Goal: Task Accomplishment & Management: Use online tool/utility

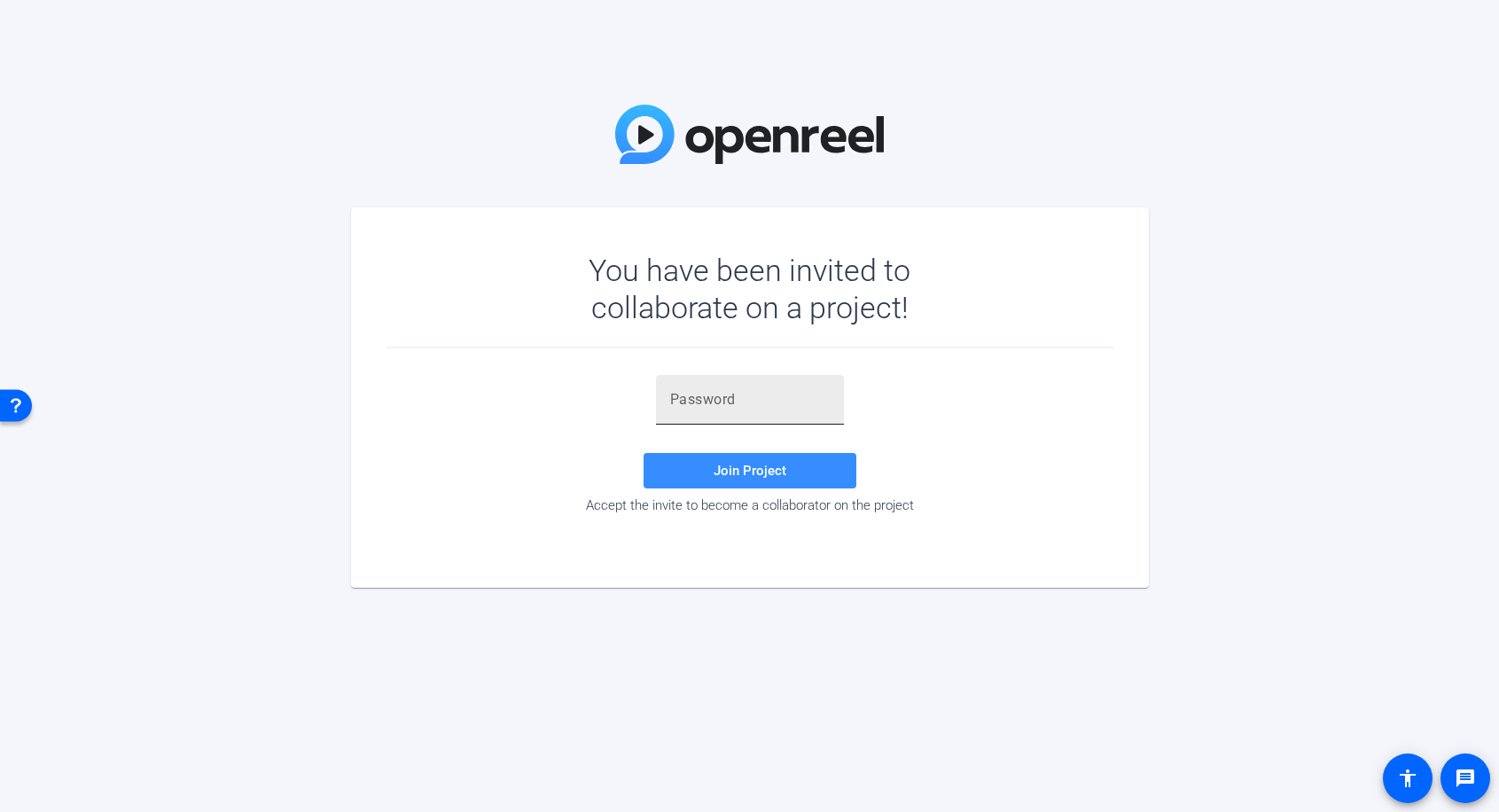
click at [776, 408] on input "text" at bounding box center [750, 399] width 160 height 21
paste input ")~dZBY"
type input ")~dZBY"
click at [772, 477] on span "Join Project" at bounding box center [750, 470] width 73 height 16
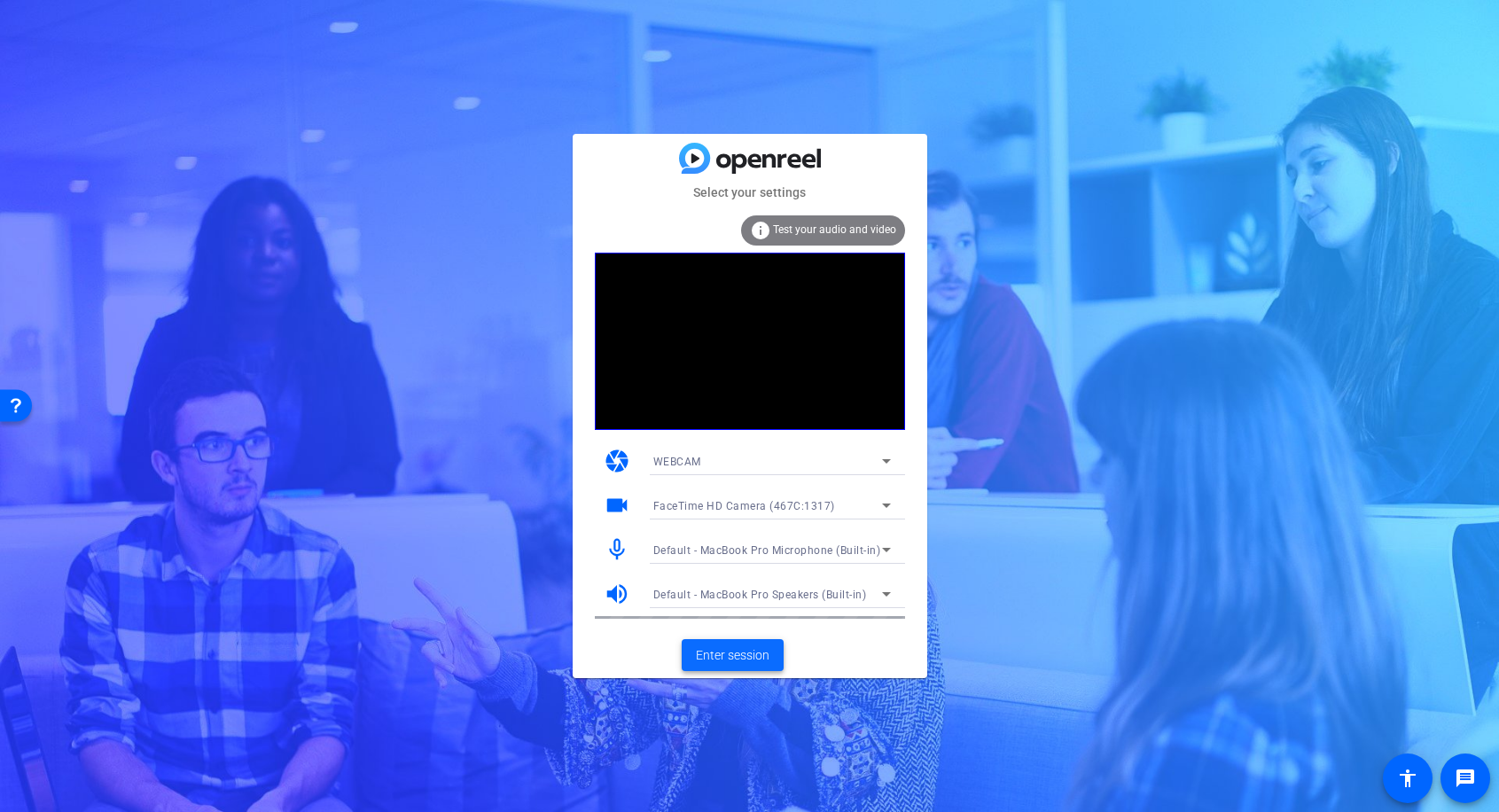
click at [730, 658] on span "Enter session" at bounding box center [733, 656] width 74 height 18
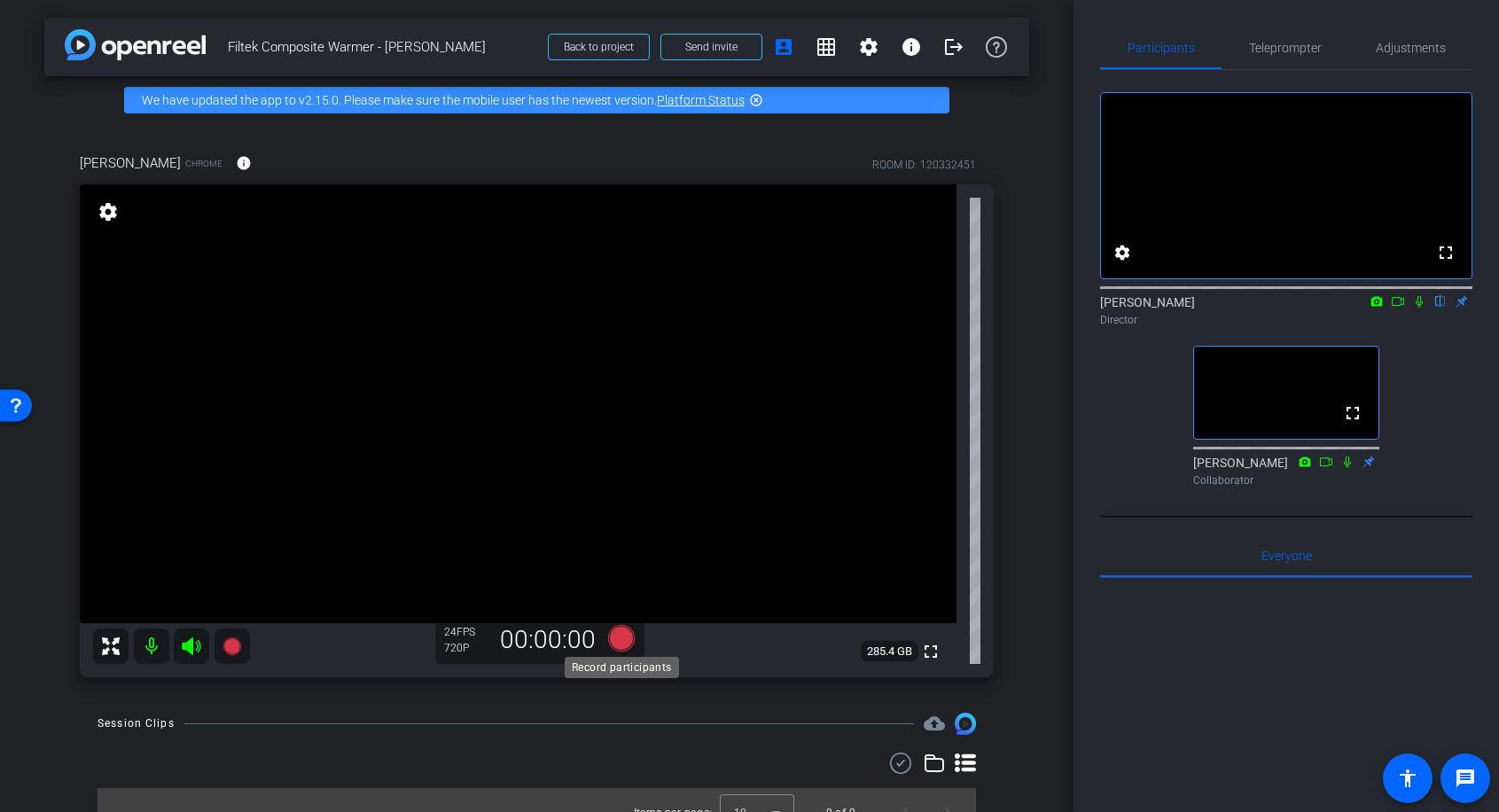
click at [622, 638] on icon at bounding box center [620, 638] width 26 height 26
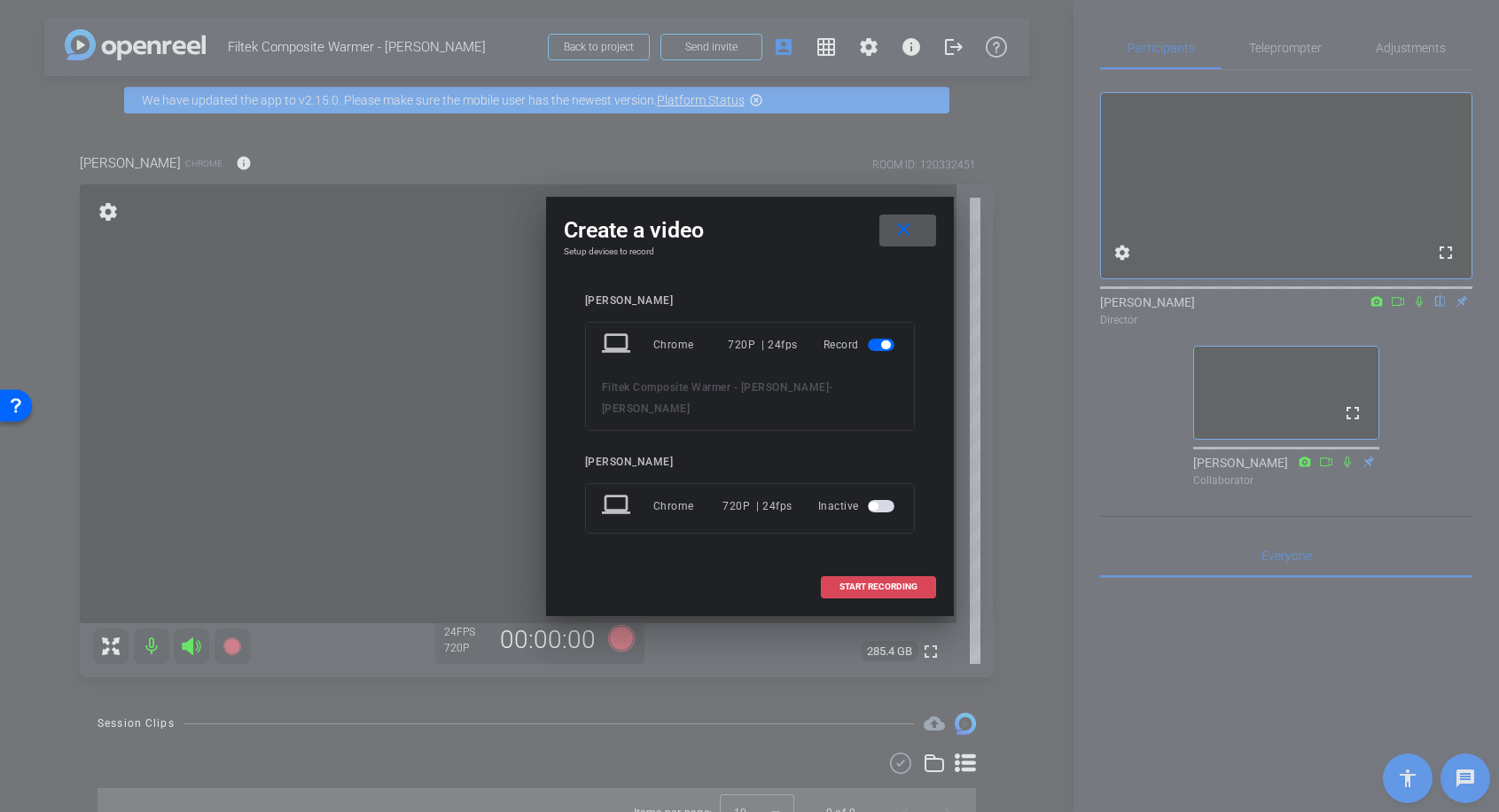
click at [835, 581] on span at bounding box center [879, 586] width 113 height 43
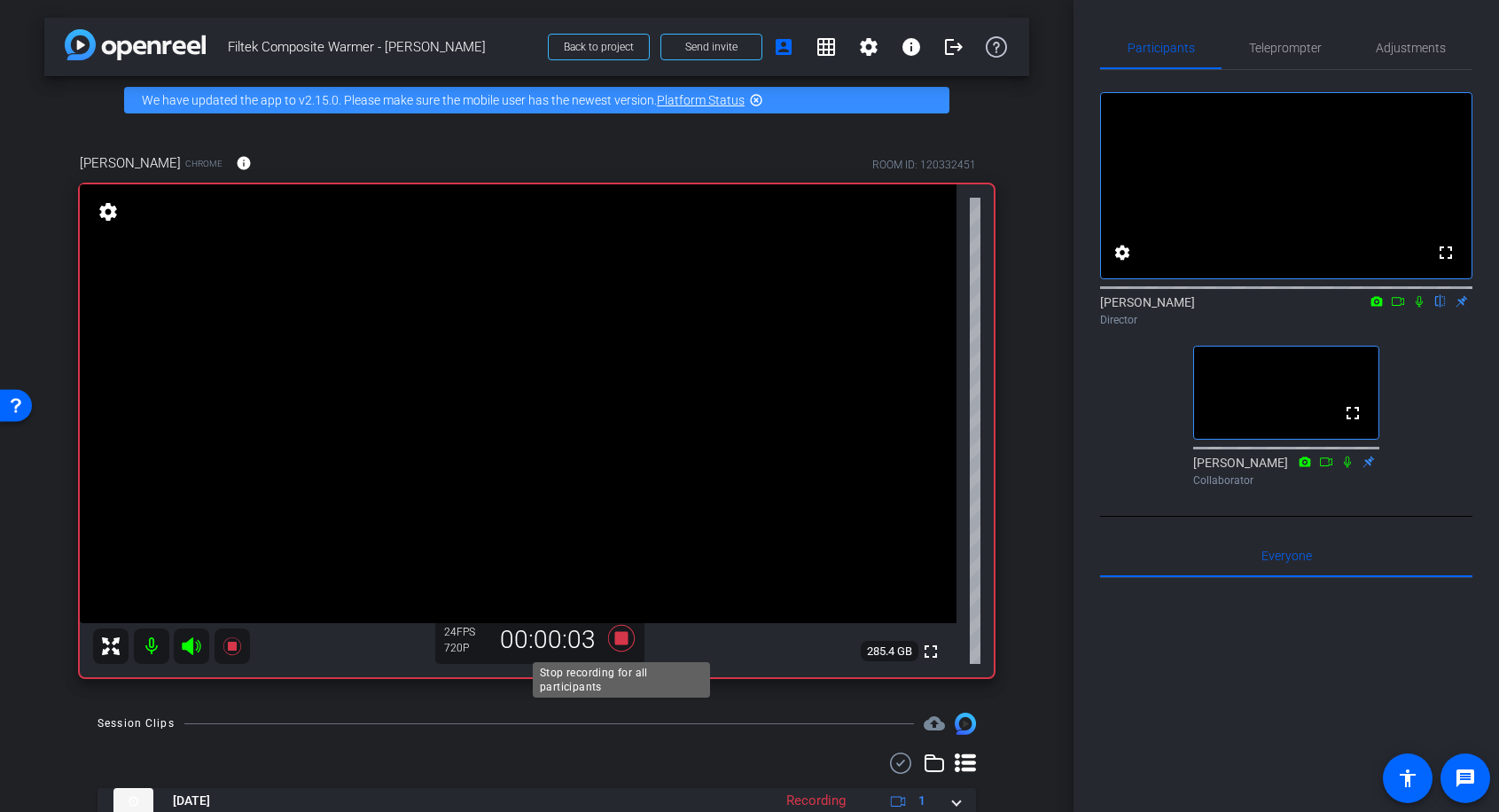
click at [617, 638] on icon at bounding box center [620, 638] width 26 height 26
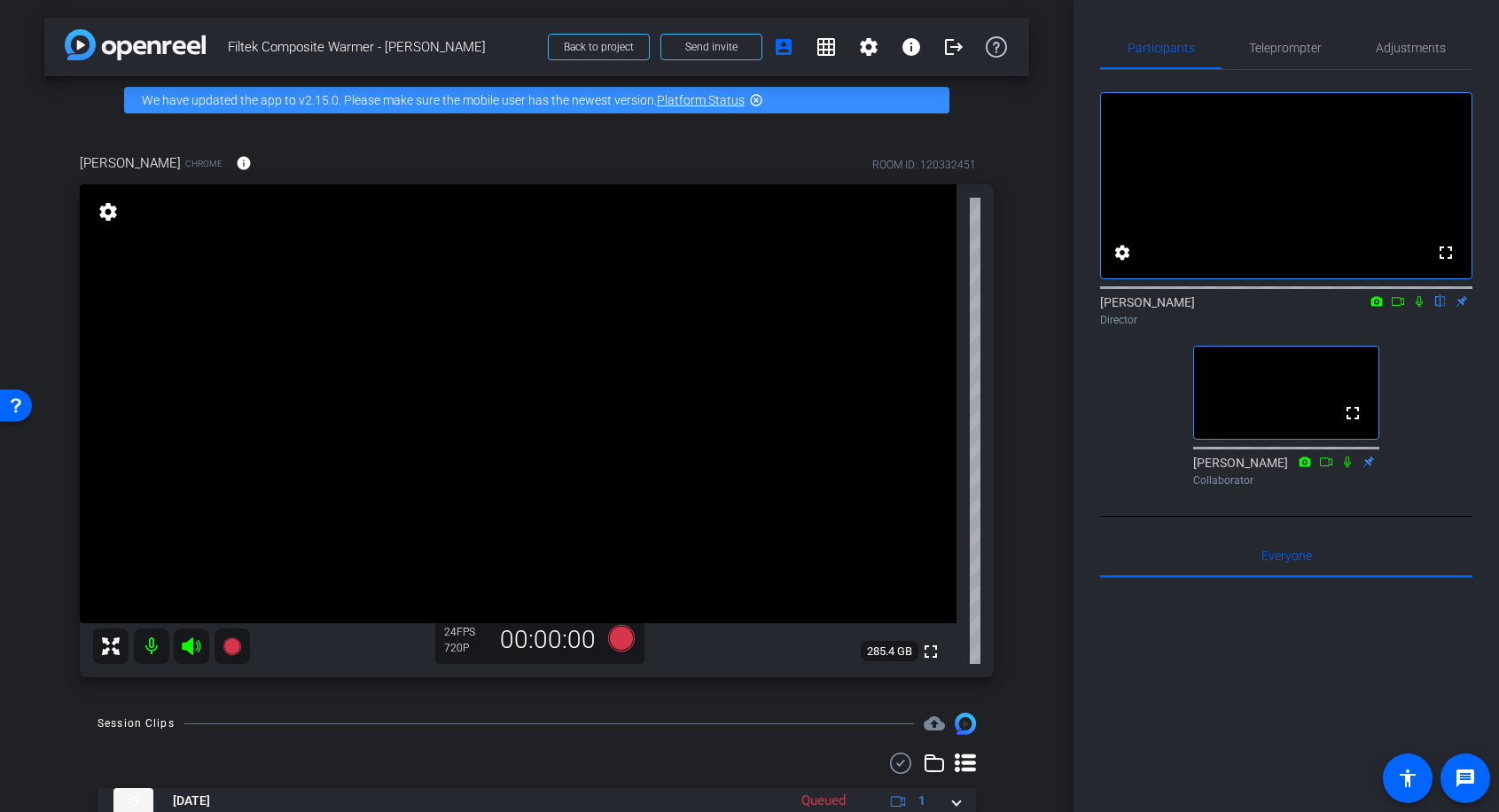
drag, startPoint x: 620, startPoint y: 638, endPoint x: 616, endPoint y: 738, distance: 100.1
click at [616, 738] on div "arrow_back Filtek Composite Warmer - [PERSON_NAME] Back to project Send invite …" at bounding box center [537, 406] width 1074 height 812
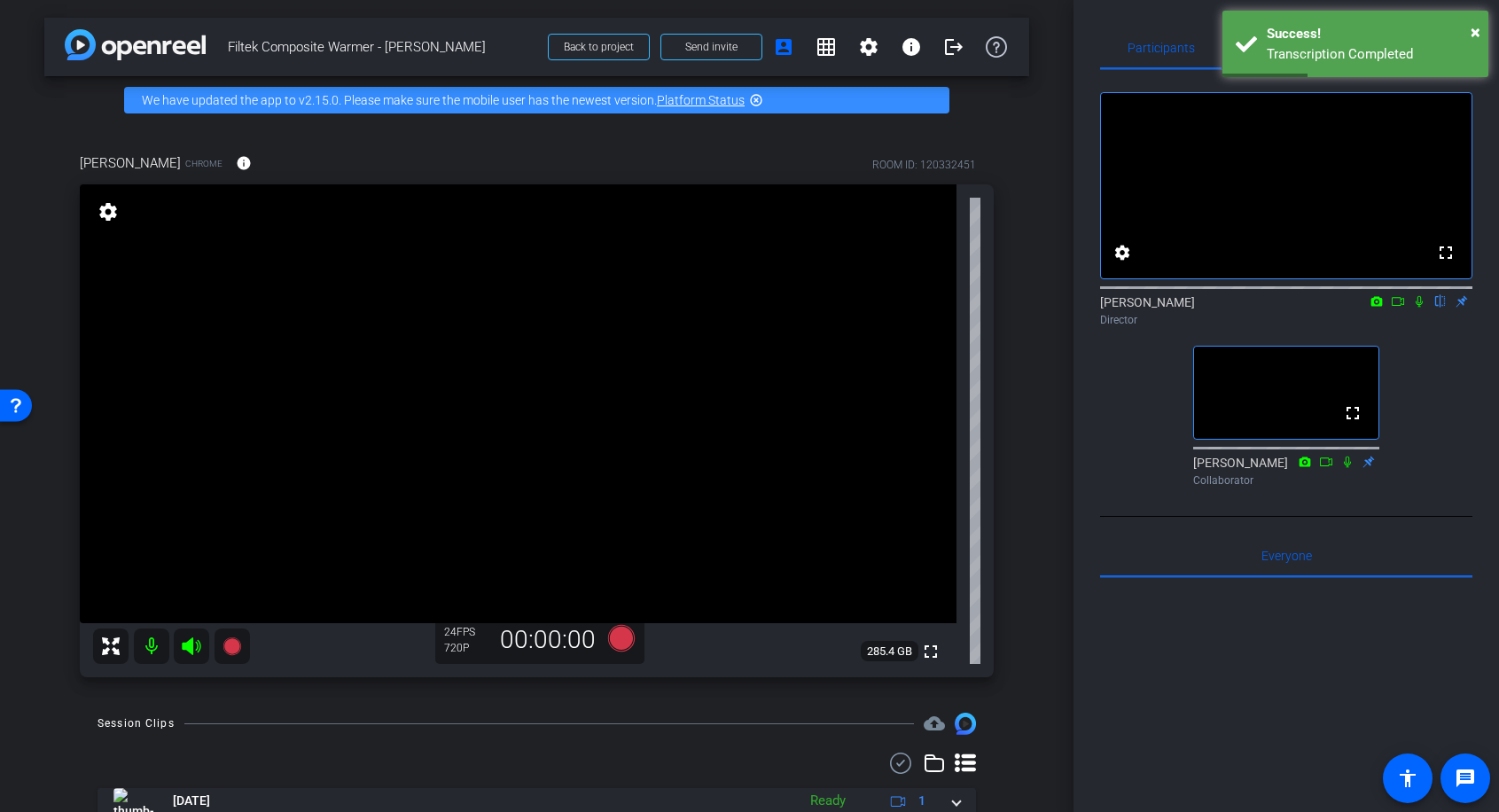
click at [662, 712] on div "Session Clips cloud_upload" at bounding box center [537, 722] width 879 height 21
click at [620, 633] on icon at bounding box center [620, 638] width 26 height 26
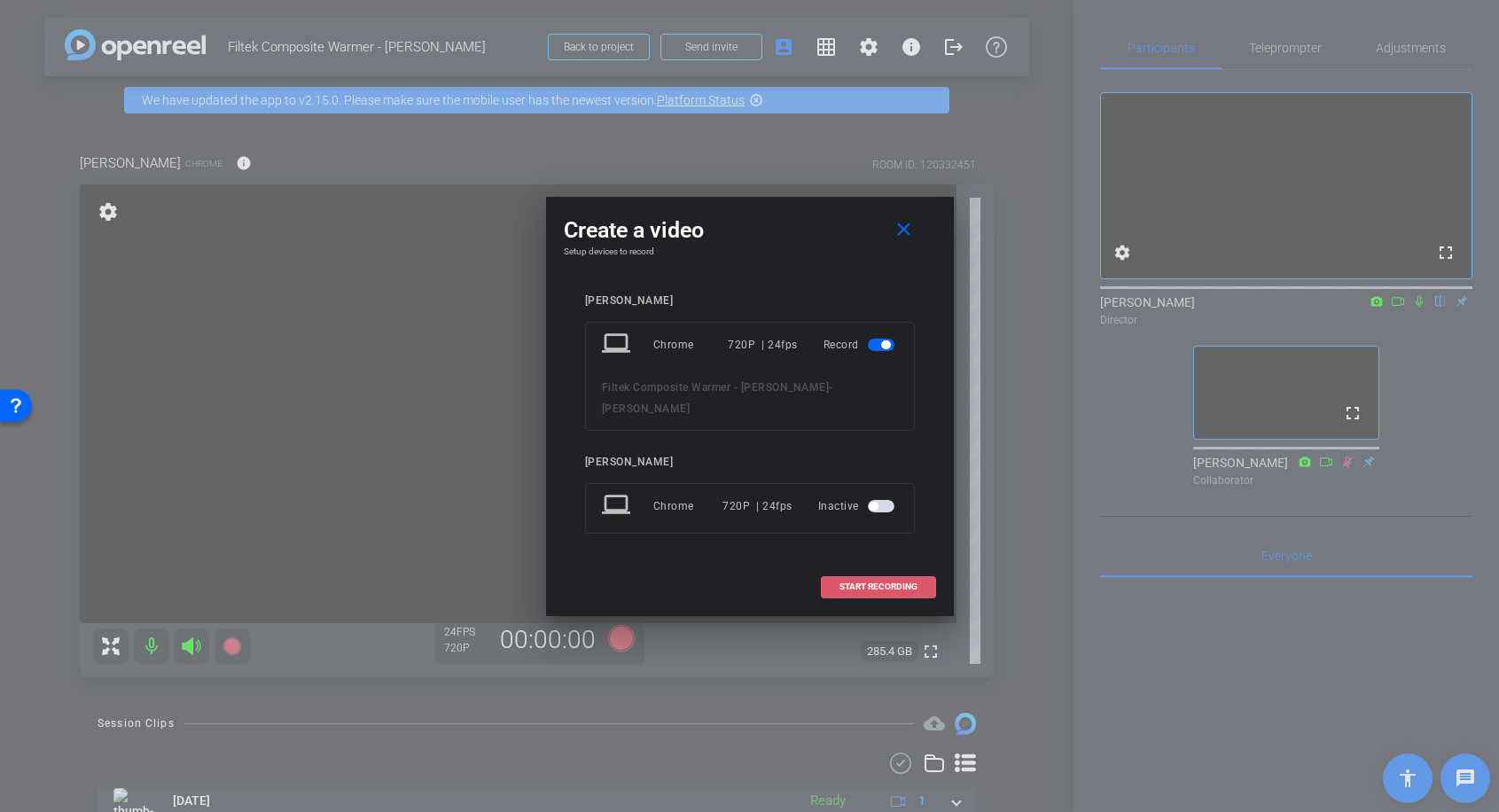
click at [872, 583] on span "START RECORDING" at bounding box center [878, 587] width 78 height 9
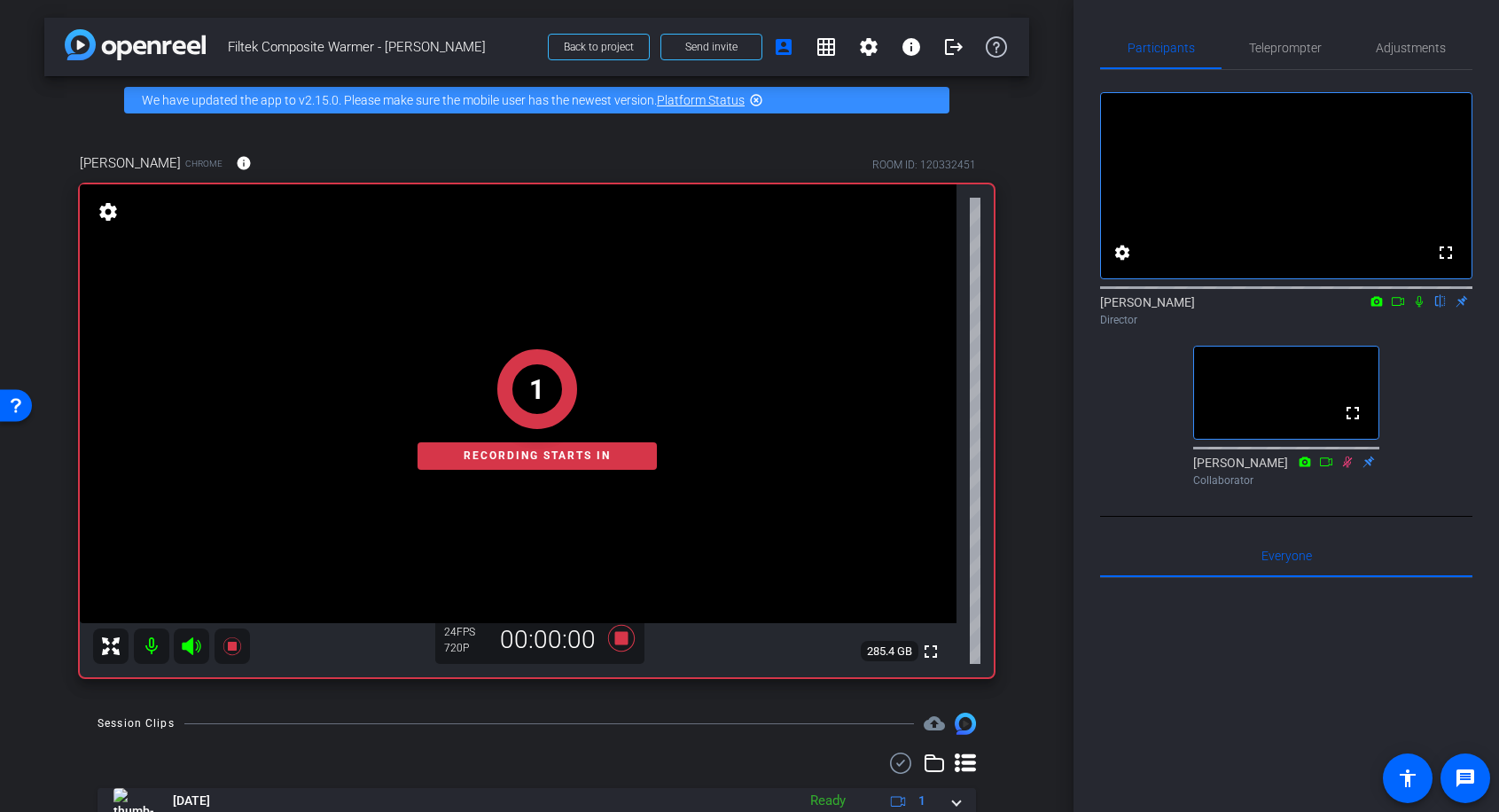
click at [1423, 308] on icon at bounding box center [1420, 301] width 15 height 13
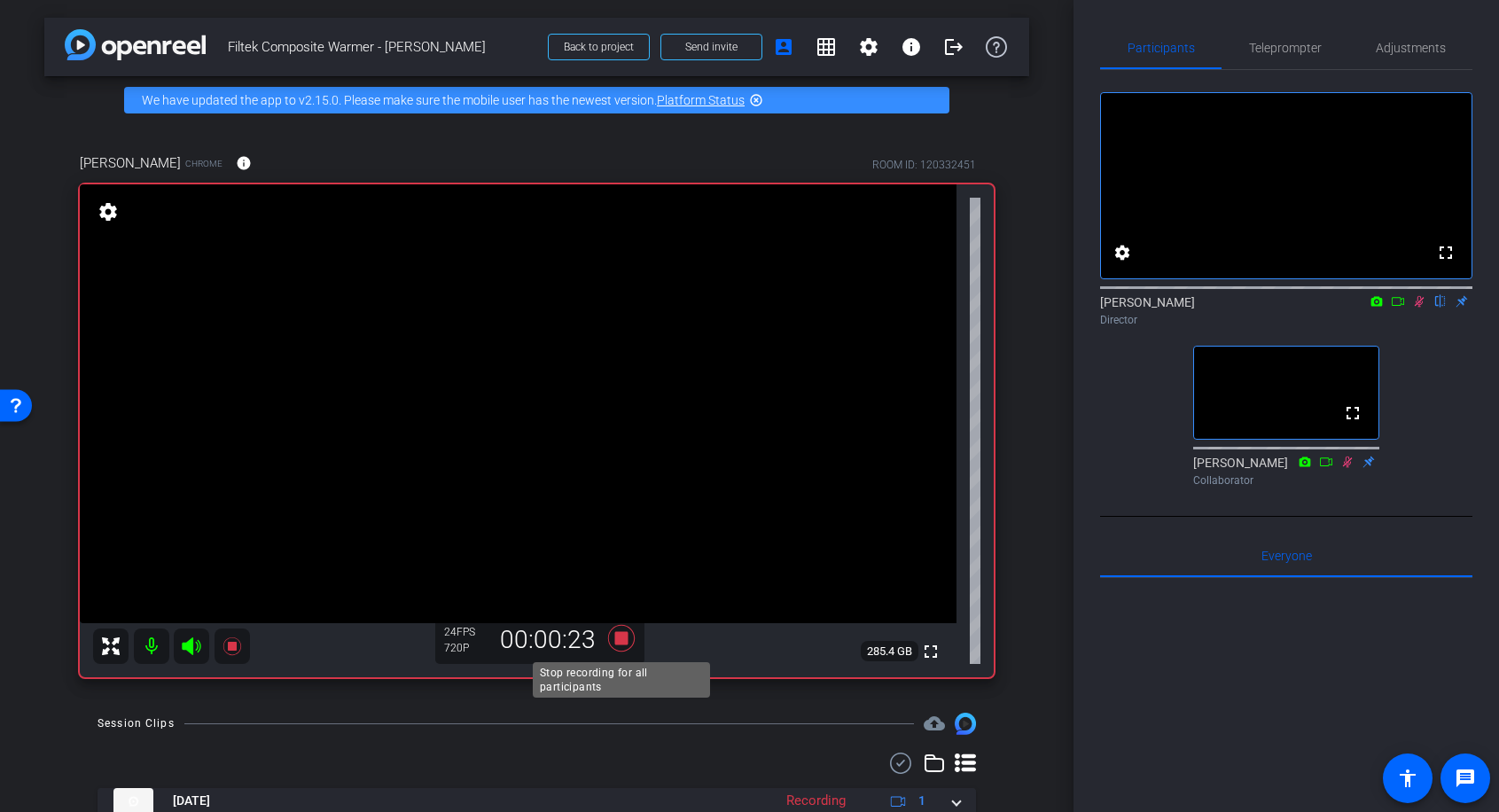
click at [616, 644] on icon at bounding box center [620, 638] width 26 height 26
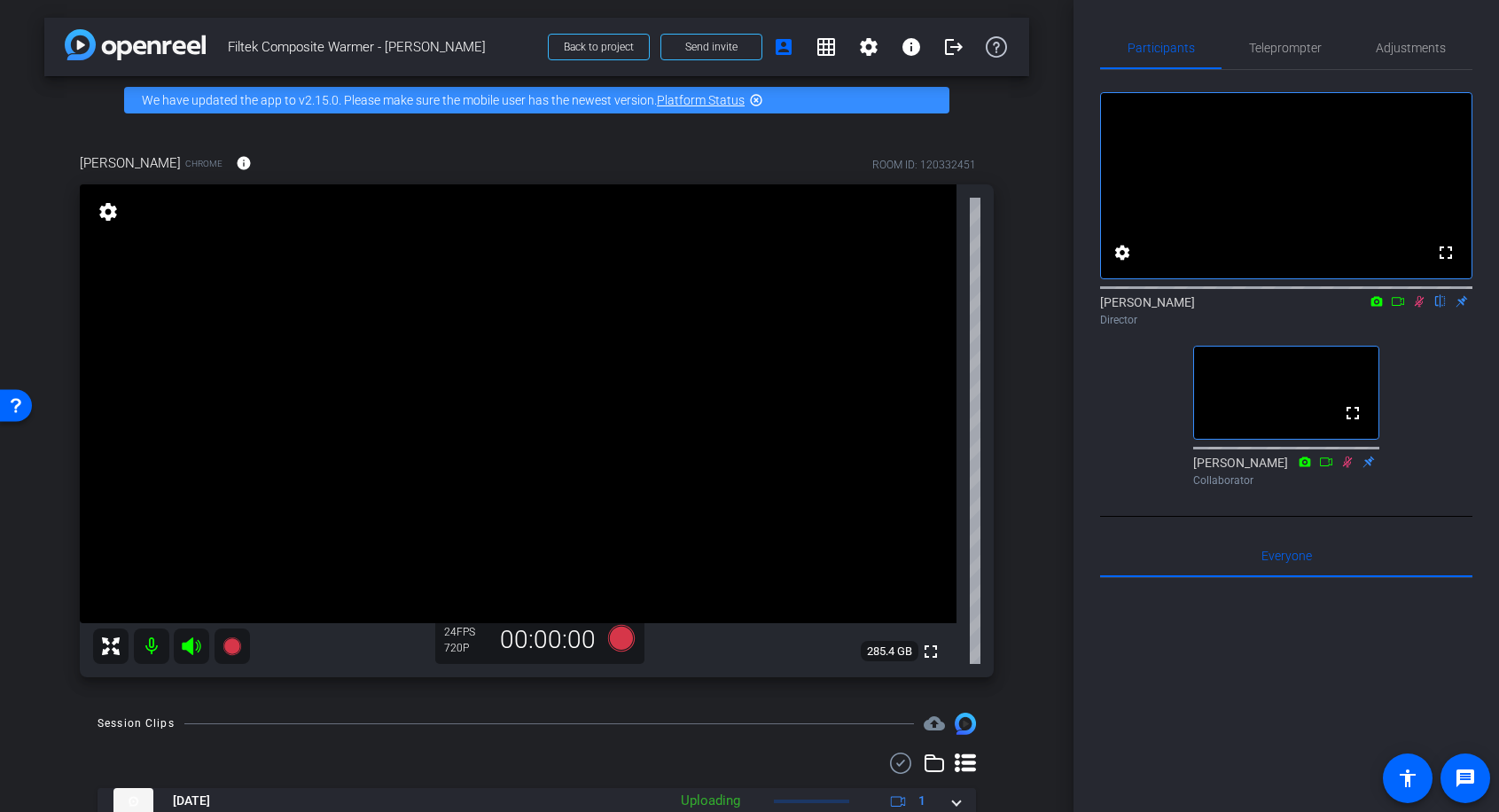
click at [1421, 308] on icon at bounding box center [1420, 301] width 10 height 12
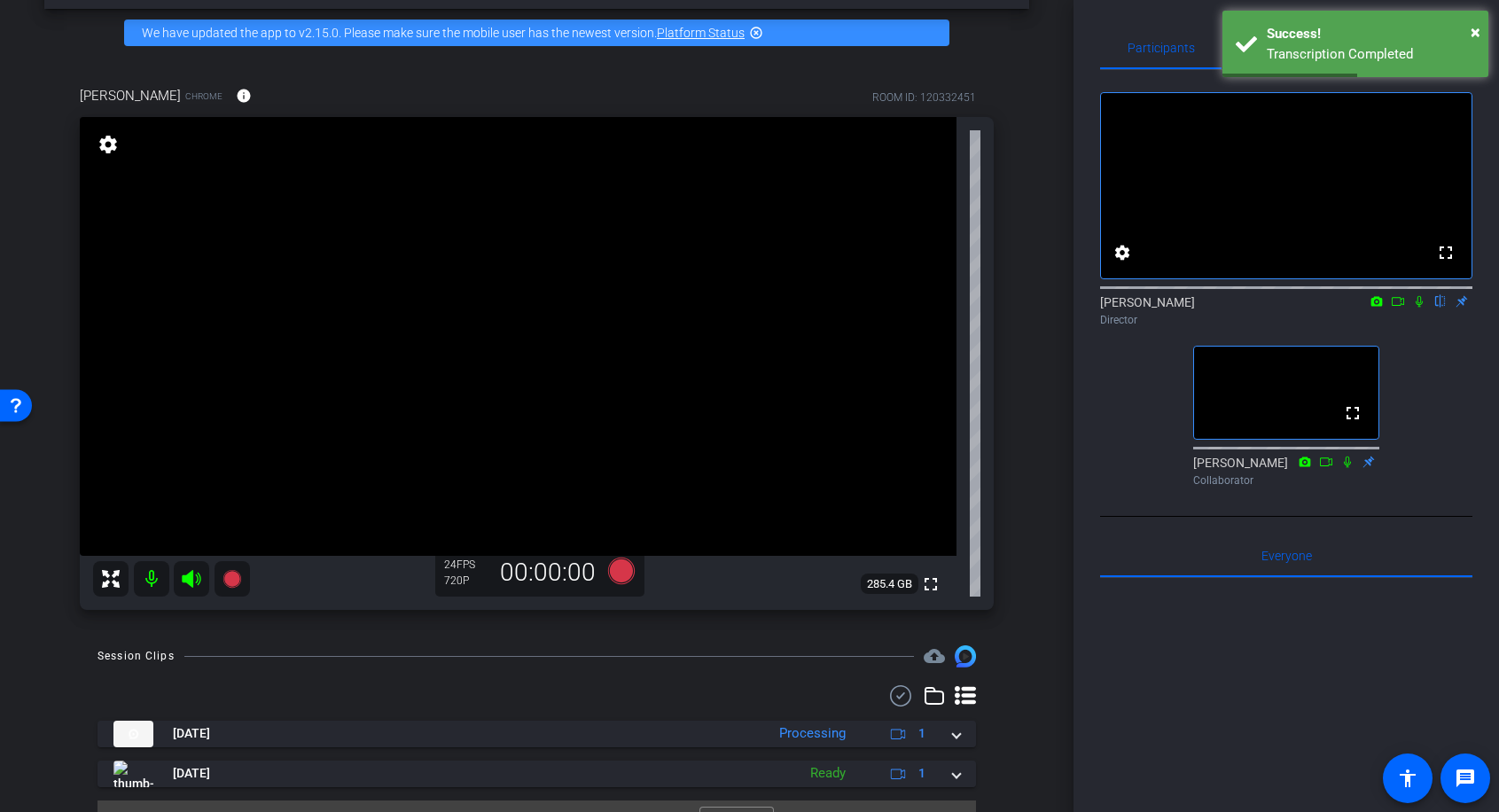
scroll to position [69, 0]
click at [618, 637] on div "arrow_back Filtek Composite Warmer - [PERSON_NAME] Back to project Send invite …" at bounding box center [537, 337] width 1074 height 812
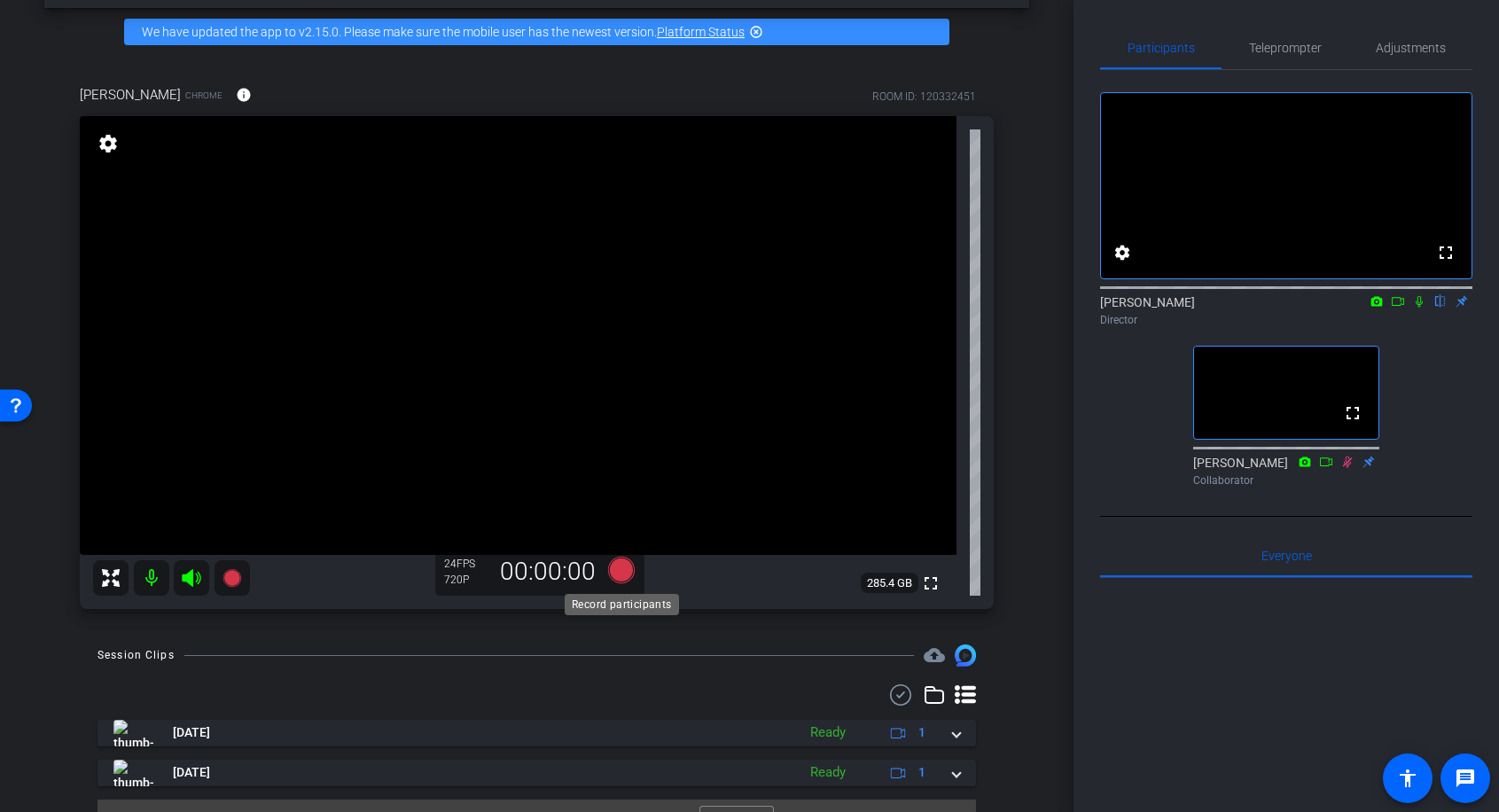
click at [618, 575] on icon at bounding box center [620, 570] width 26 height 26
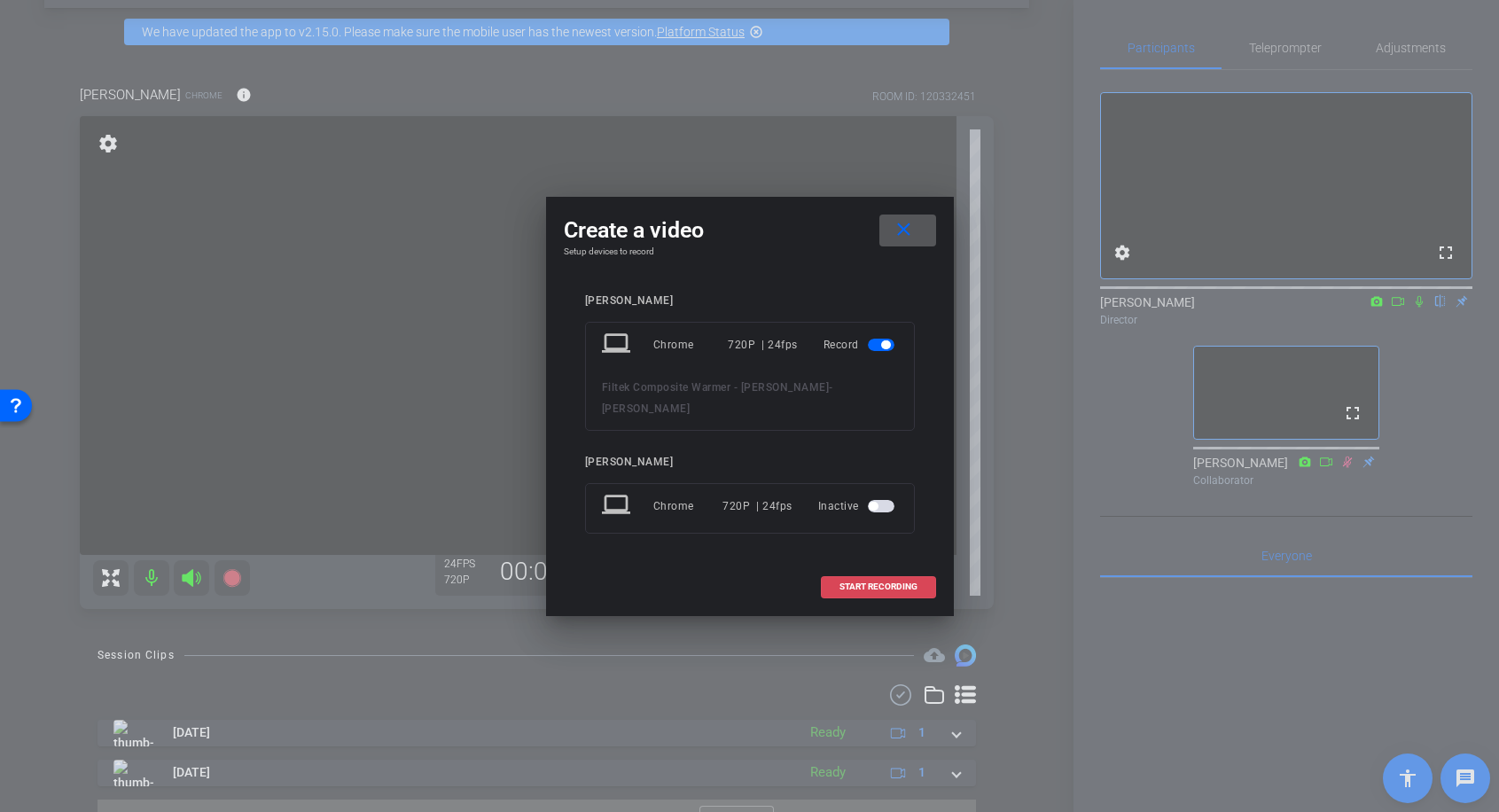
click at [845, 582] on span at bounding box center [879, 586] width 113 height 43
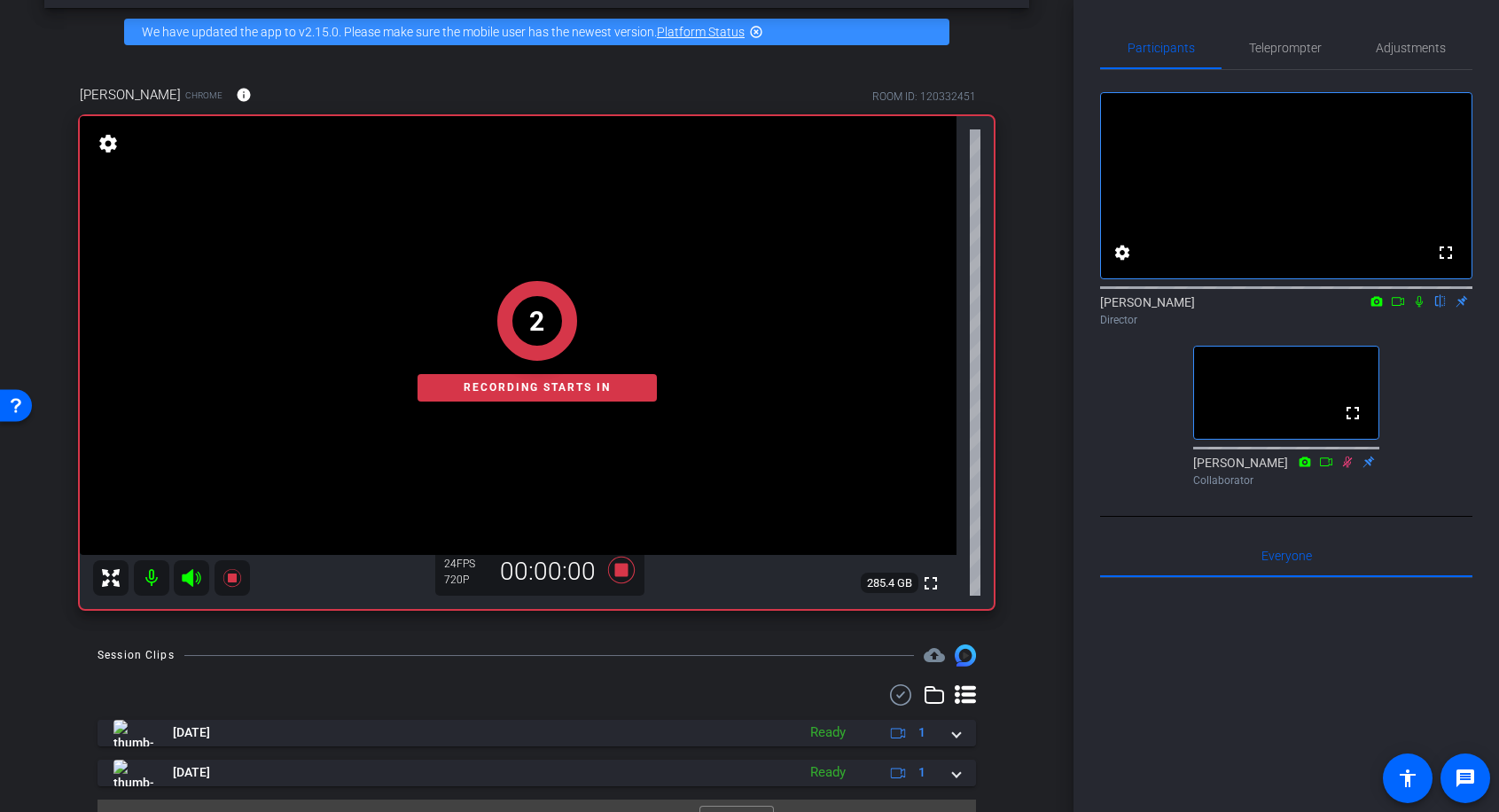
click at [1420, 308] on icon at bounding box center [1420, 301] width 7 height 12
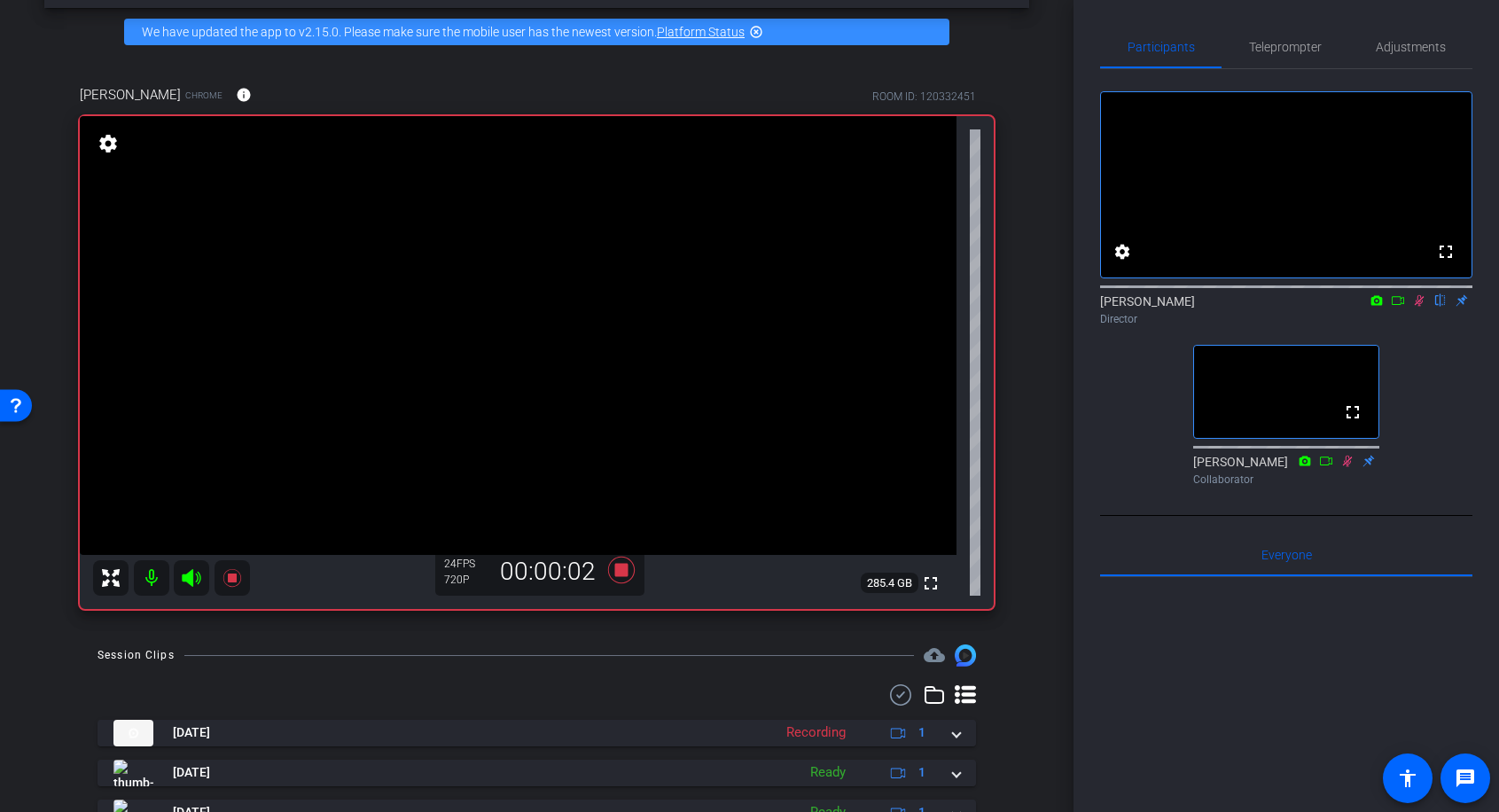
scroll to position [2, 0]
click at [618, 570] on icon at bounding box center [620, 570] width 26 height 26
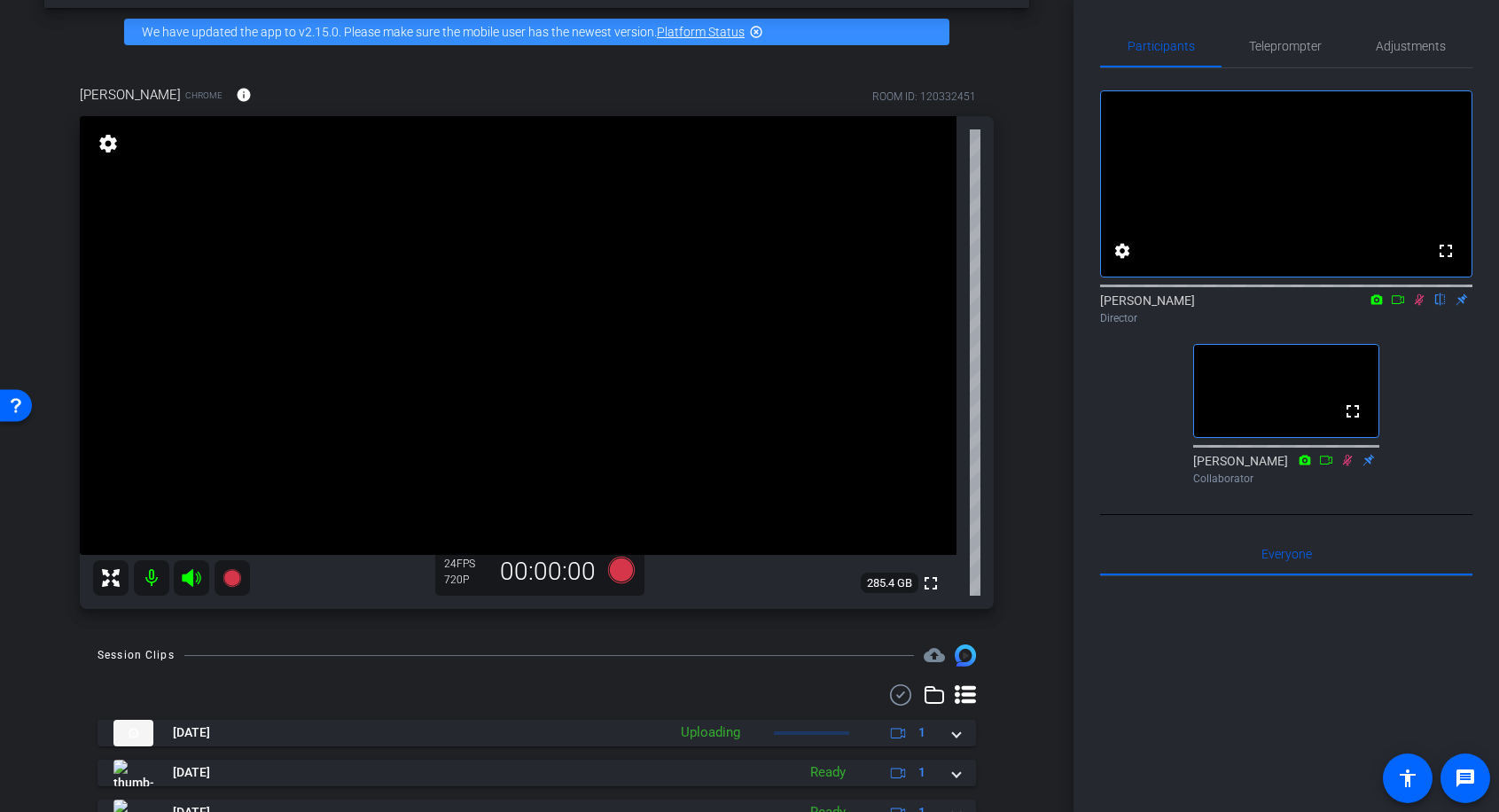
click at [1416, 306] on icon at bounding box center [1420, 300] width 15 height 13
click at [618, 571] on icon at bounding box center [620, 570] width 26 height 26
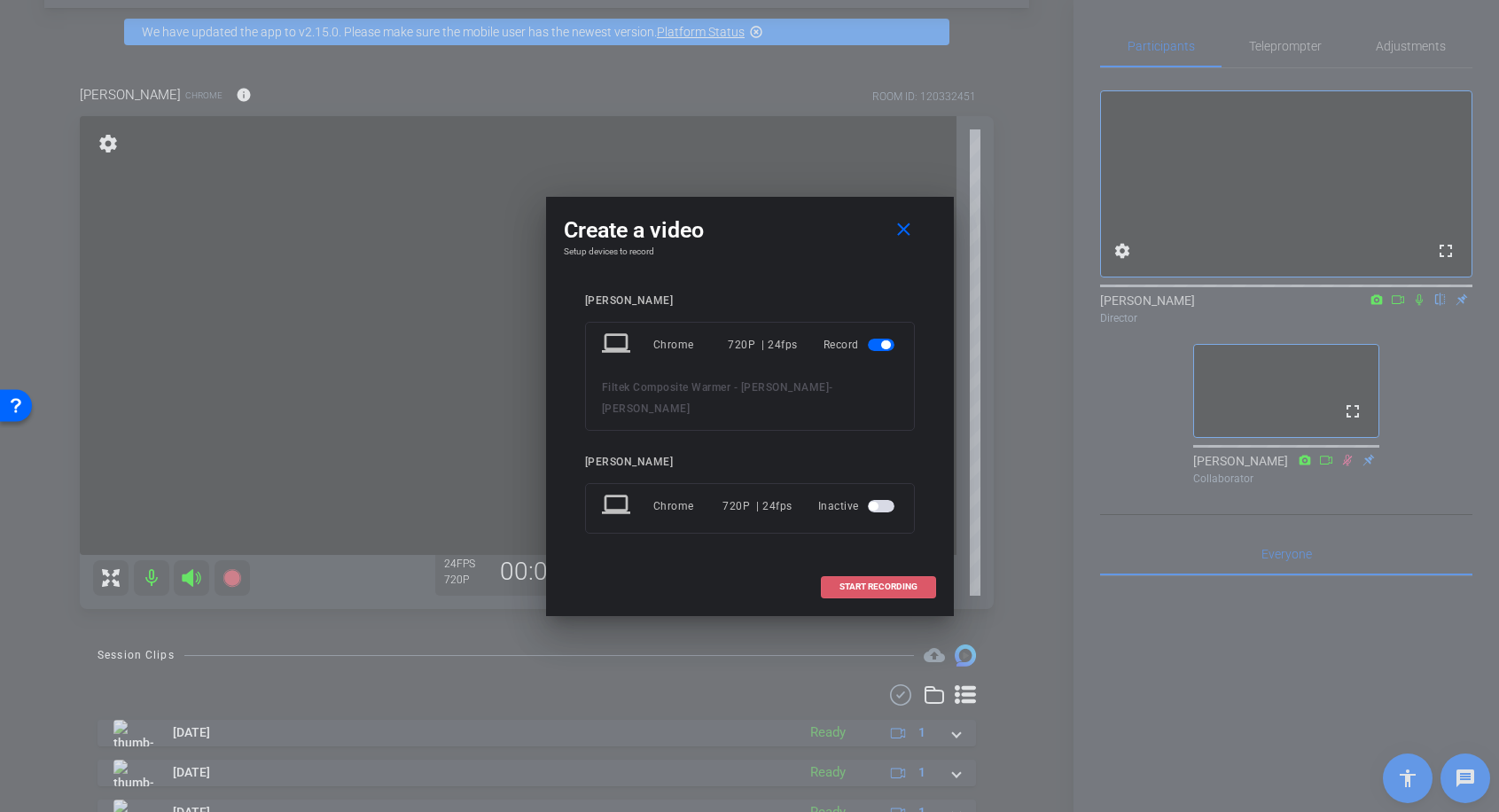
click at [857, 583] on span "START RECORDING" at bounding box center [878, 587] width 78 height 9
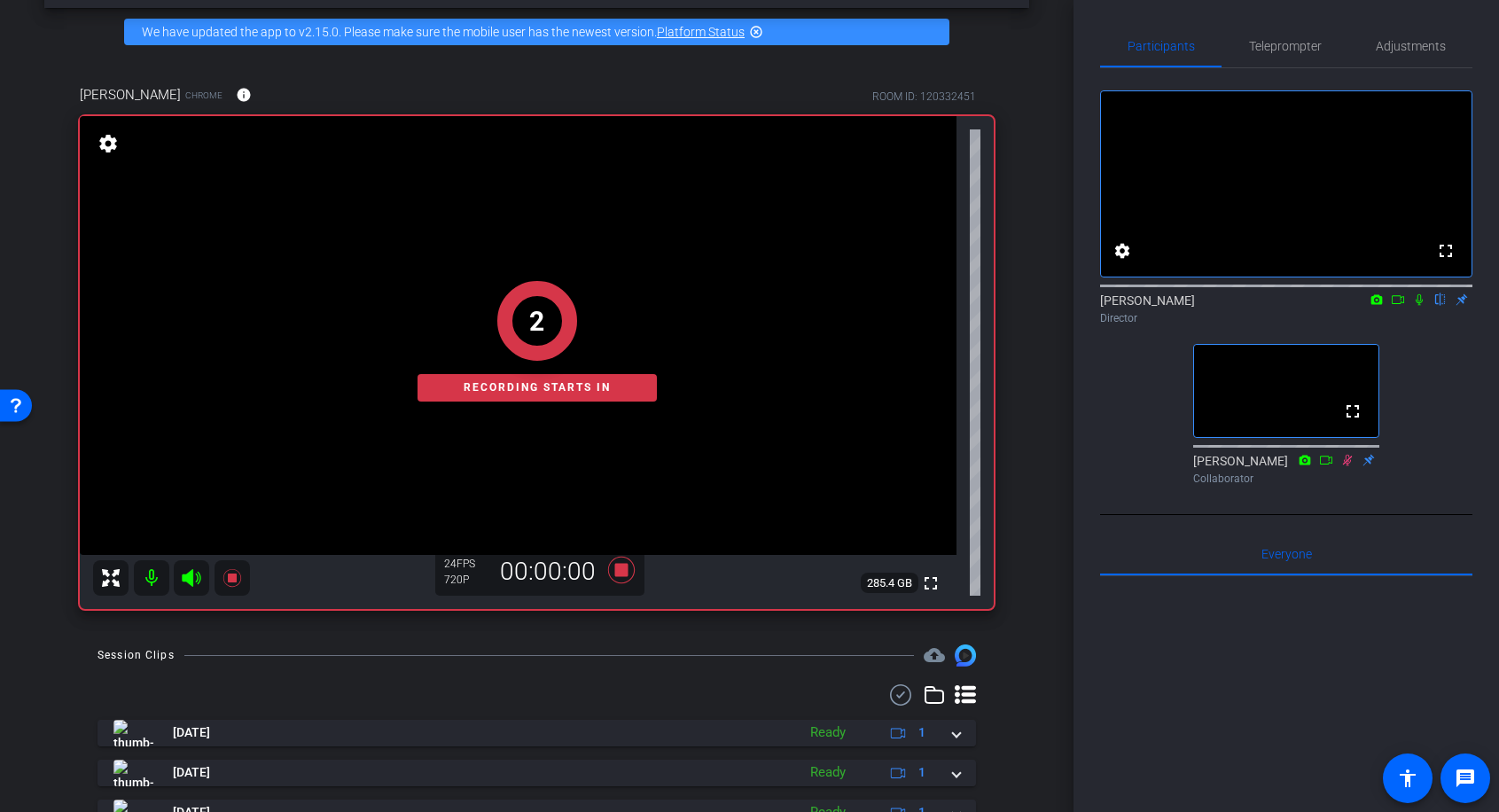
click at [1421, 306] on icon at bounding box center [1420, 300] width 15 height 13
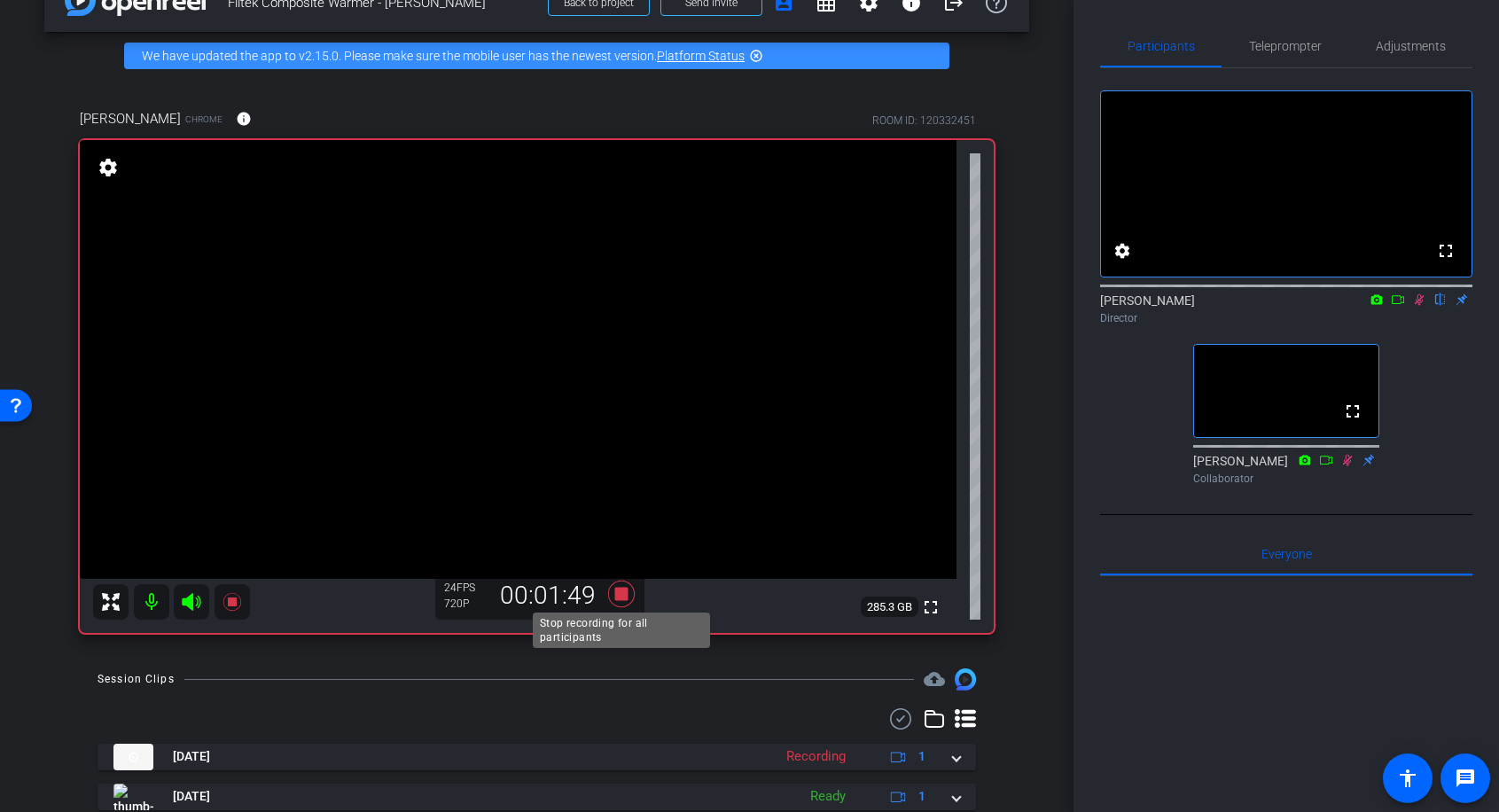
scroll to position [44, 0]
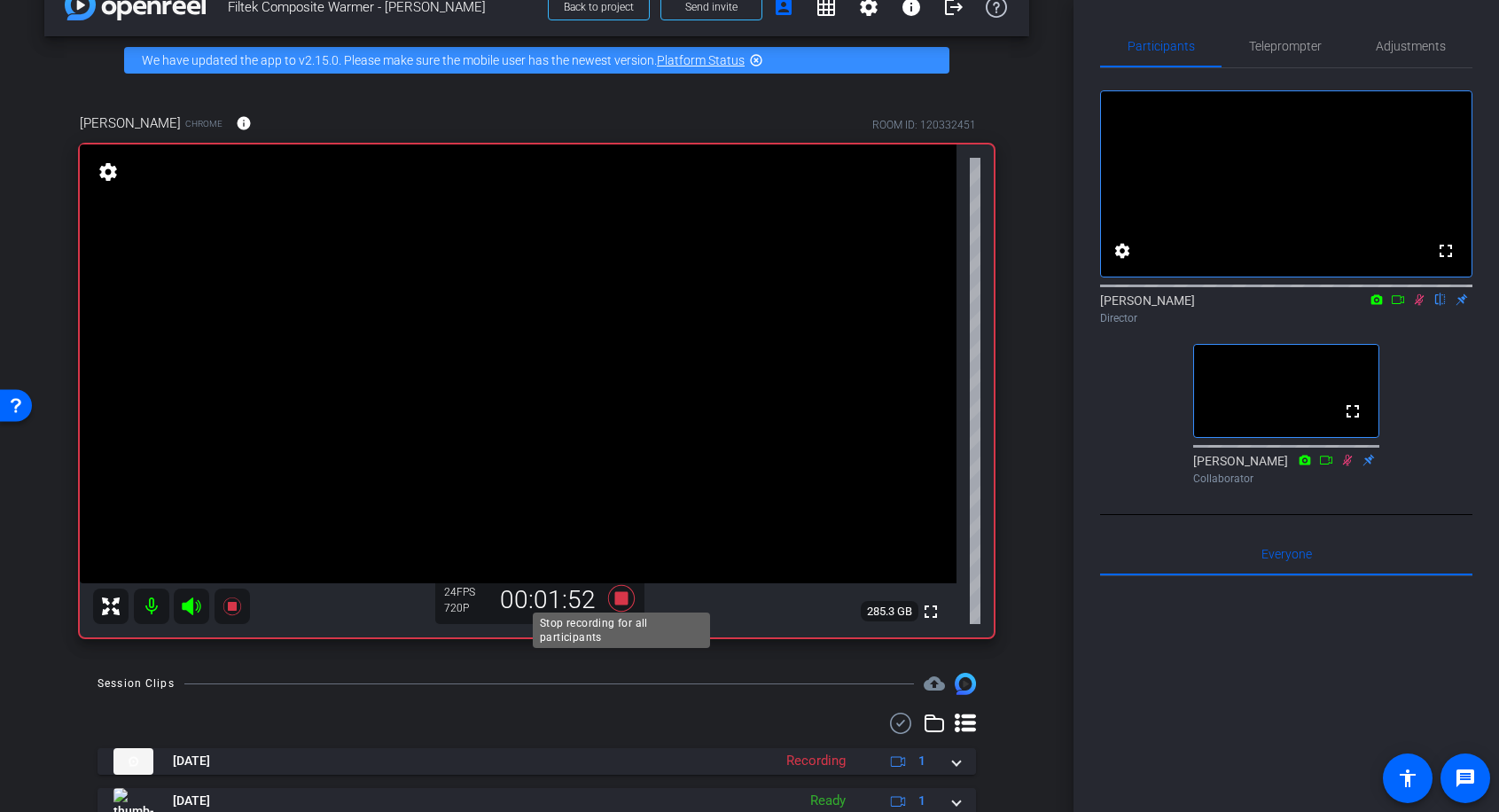
click at [619, 602] on icon at bounding box center [620, 598] width 26 height 26
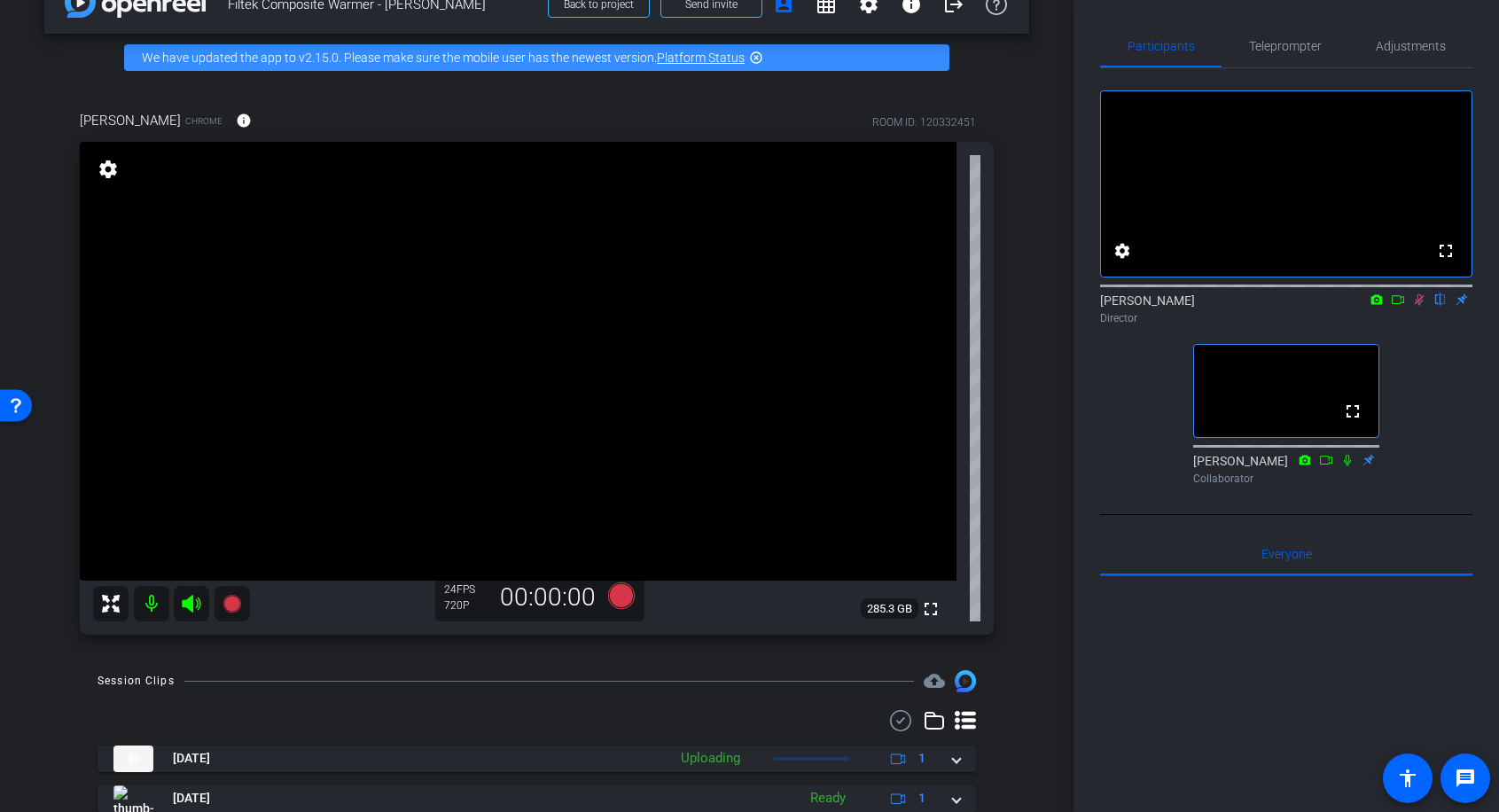
click at [1417, 306] on icon at bounding box center [1420, 300] width 15 height 13
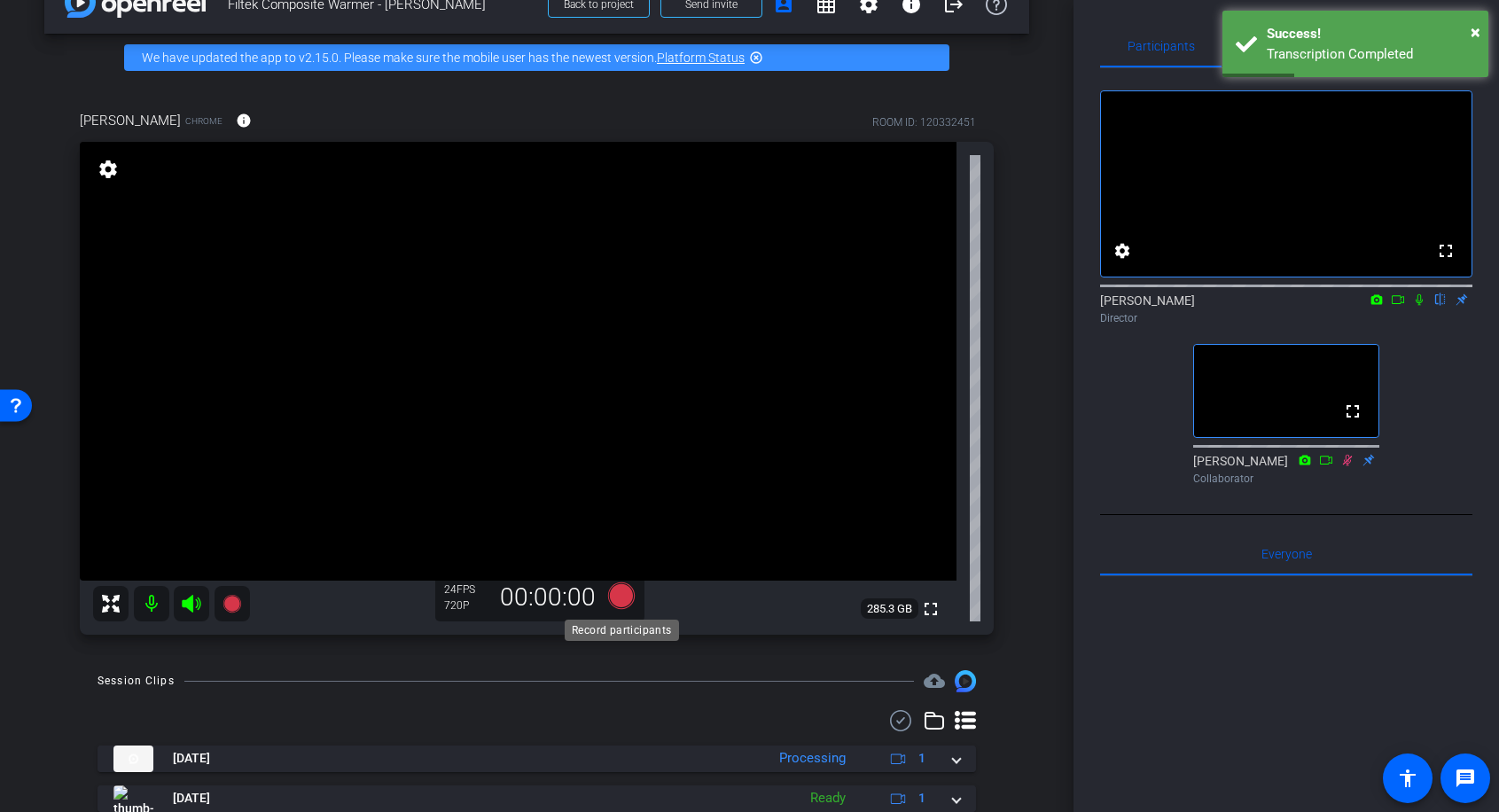
click at [621, 597] on icon at bounding box center [620, 596] width 26 height 26
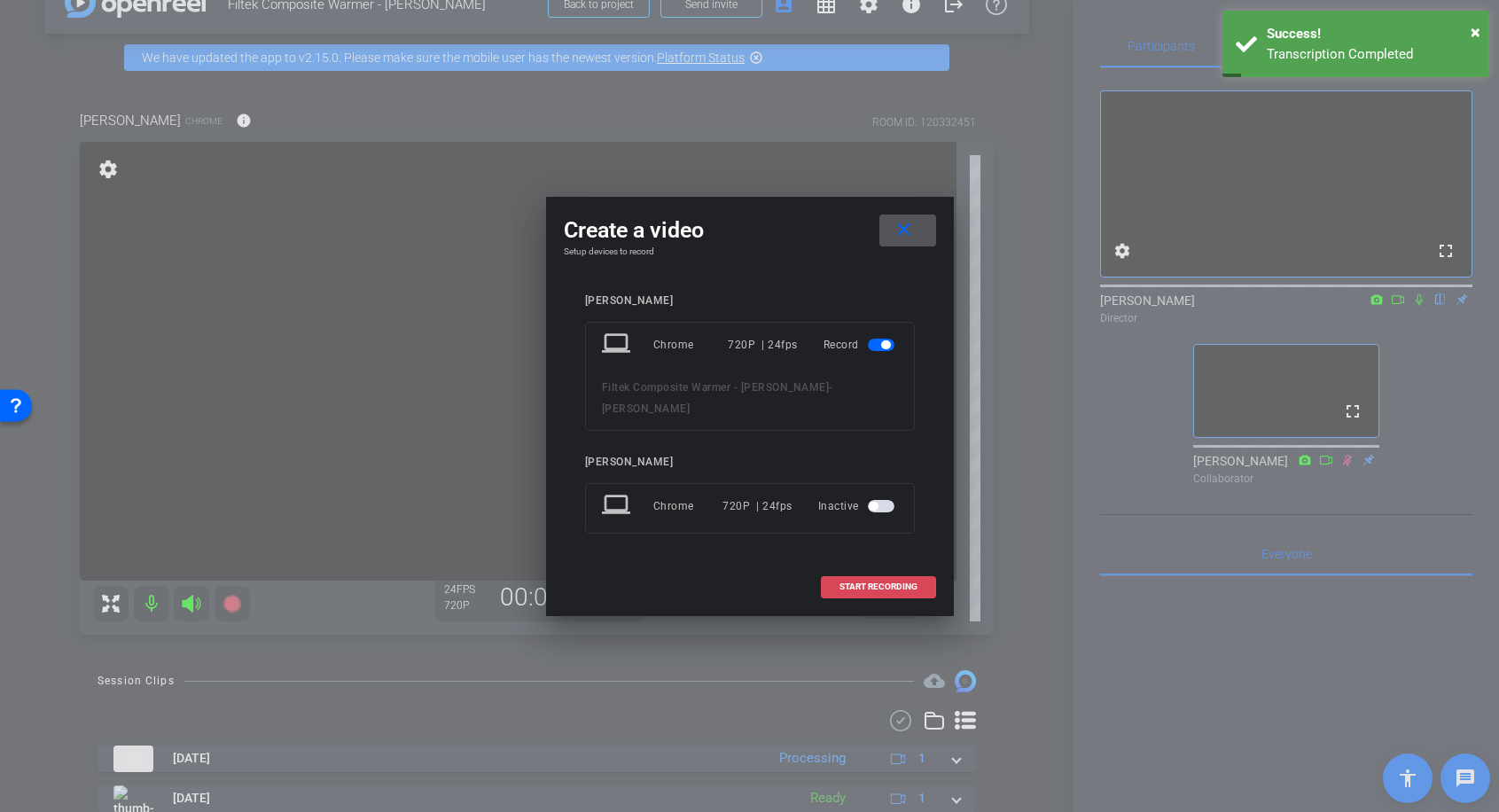
click at [913, 583] on span "START RECORDING" at bounding box center [878, 587] width 78 height 9
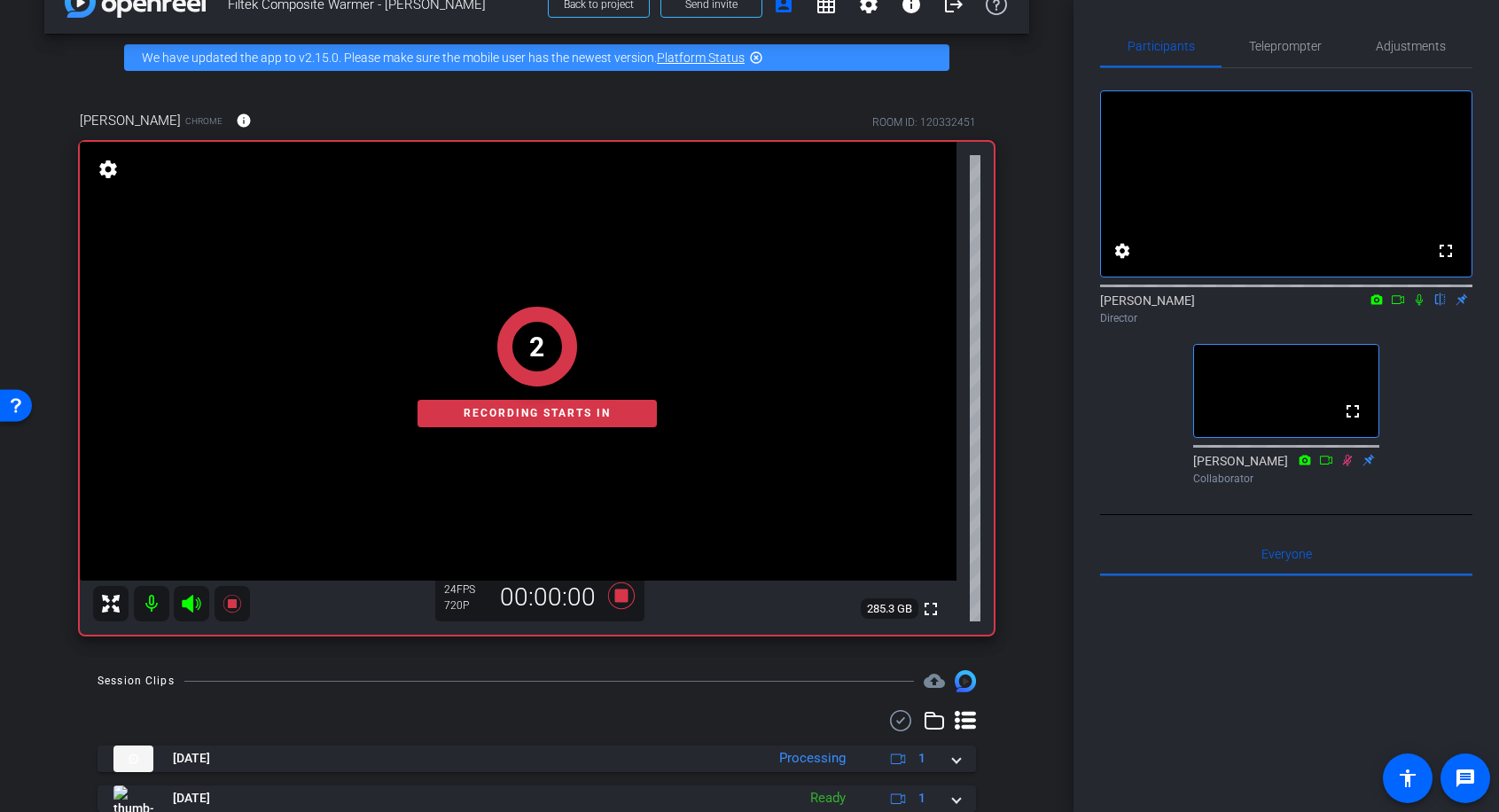
click at [1424, 306] on icon at bounding box center [1420, 300] width 15 height 13
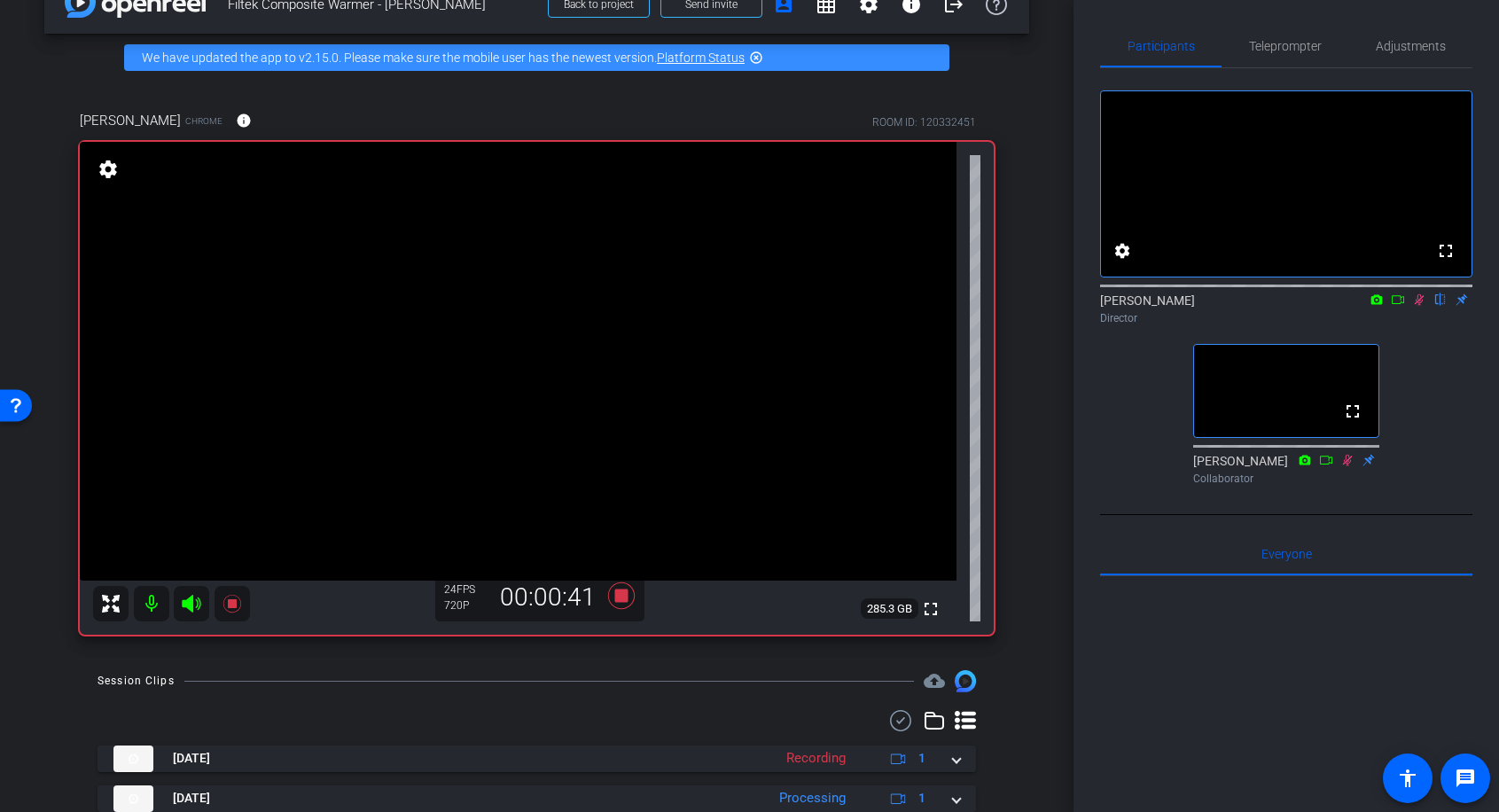
click at [1421, 306] on icon at bounding box center [1420, 300] width 10 height 12
click at [1421, 306] on icon at bounding box center [1420, 300] width 15 height 13
click at [1421, 306] on icon at bounding box center [1420, 300] width 10 height 12
click at [1421, 306] on icon at bounding box center [1420, 300] width 15 height 13
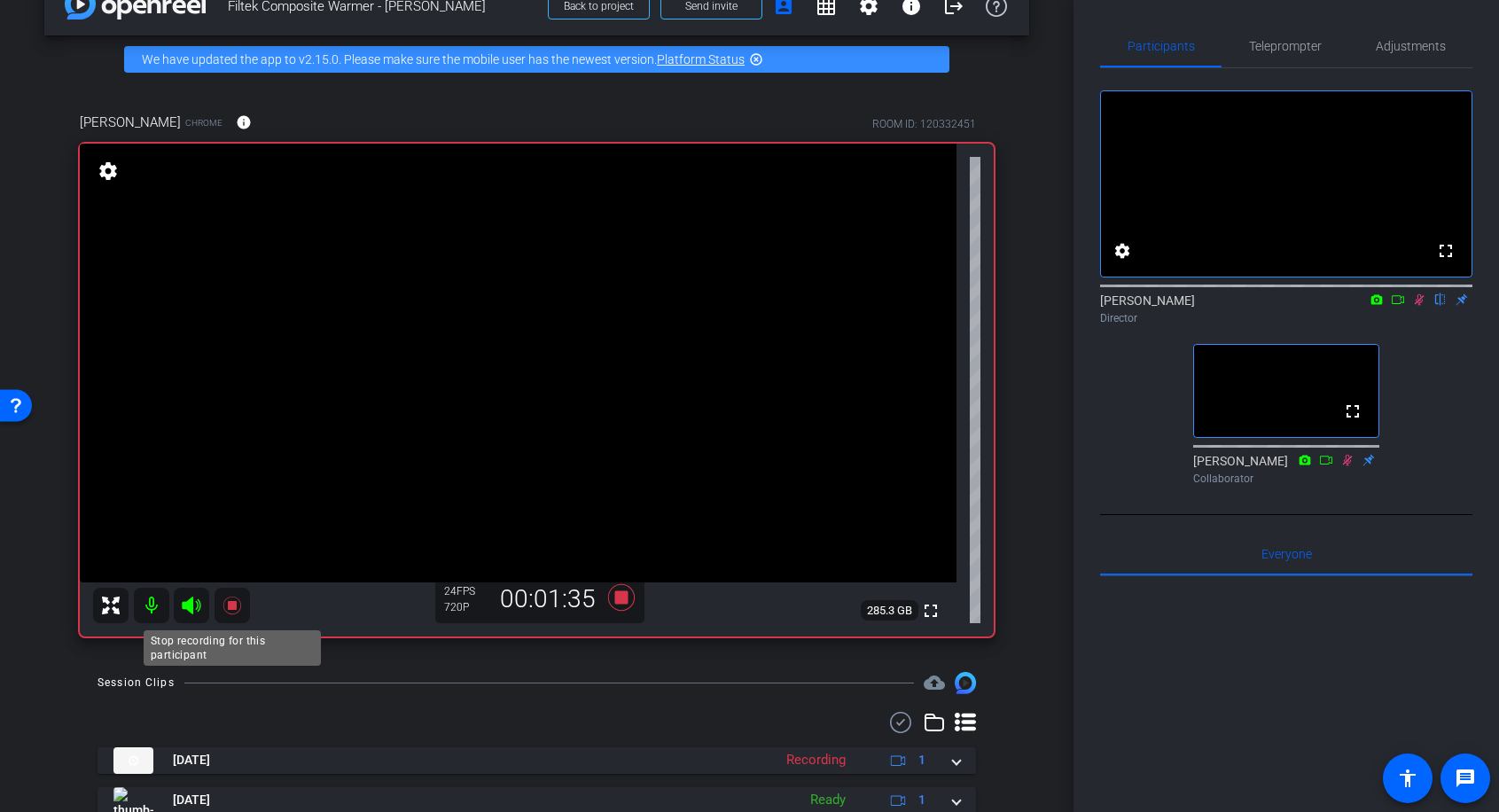
click at [227, 599] on icon at bounding box center [232, 605] width 21 height 21
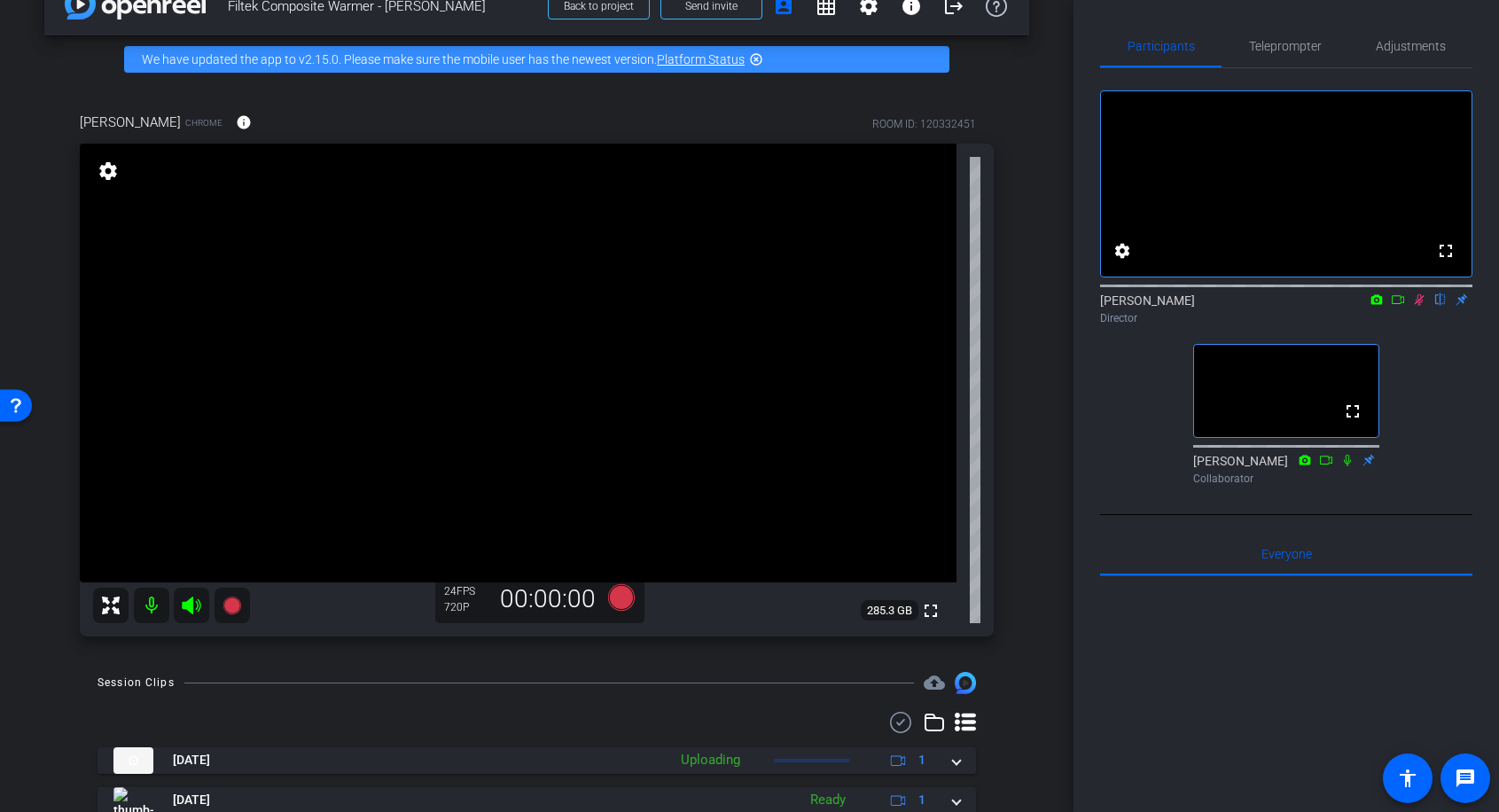
click at [1425, 306] on icon at bounding box center [1420, 300] width 15 height 13
click at [619, 598] on icon at bounding box center [620, 597] width 26 height 26
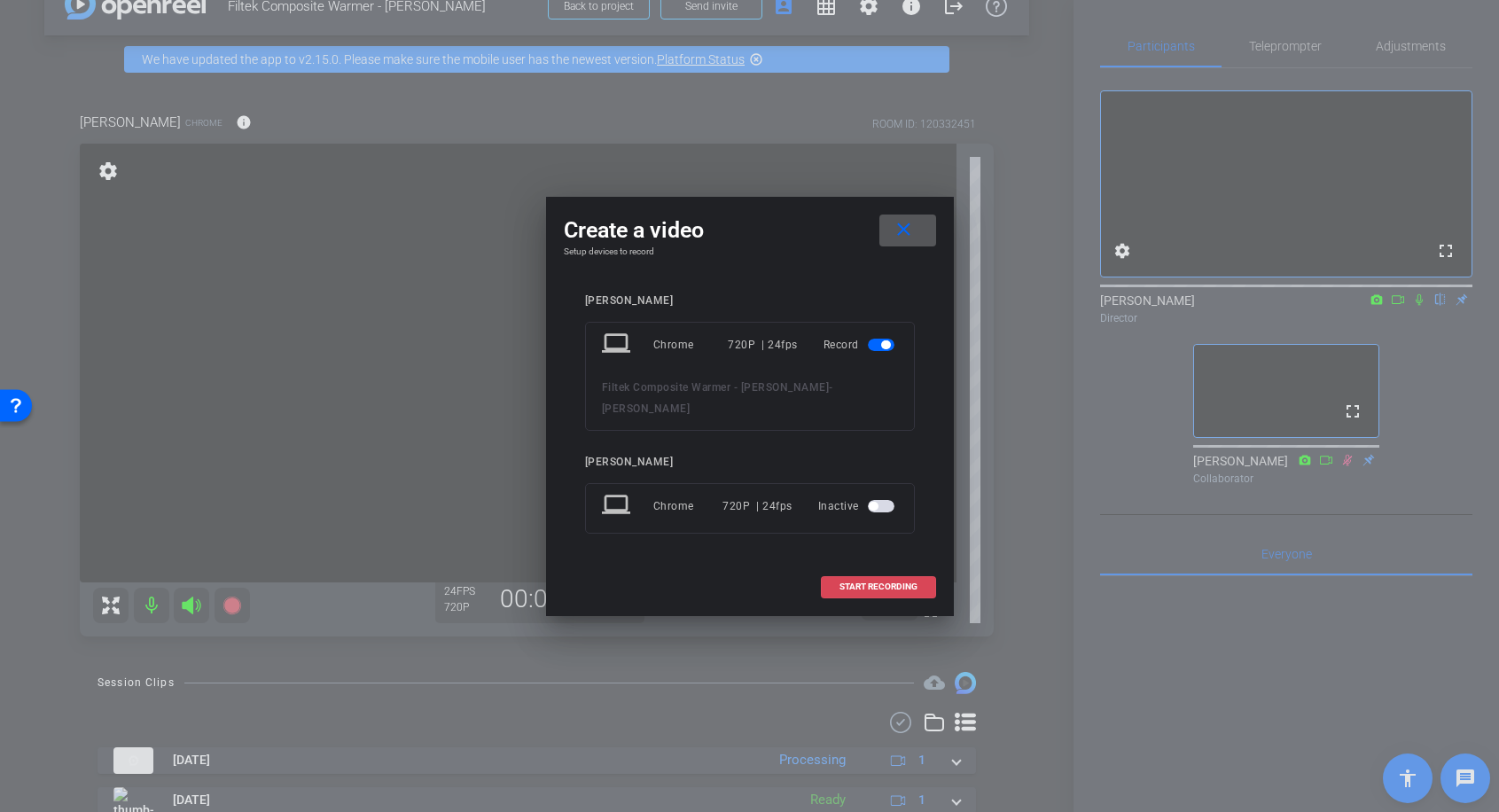
click at [845, 583] on span "START RECORDING" at bounding box center [878, 587] width 78 height 9
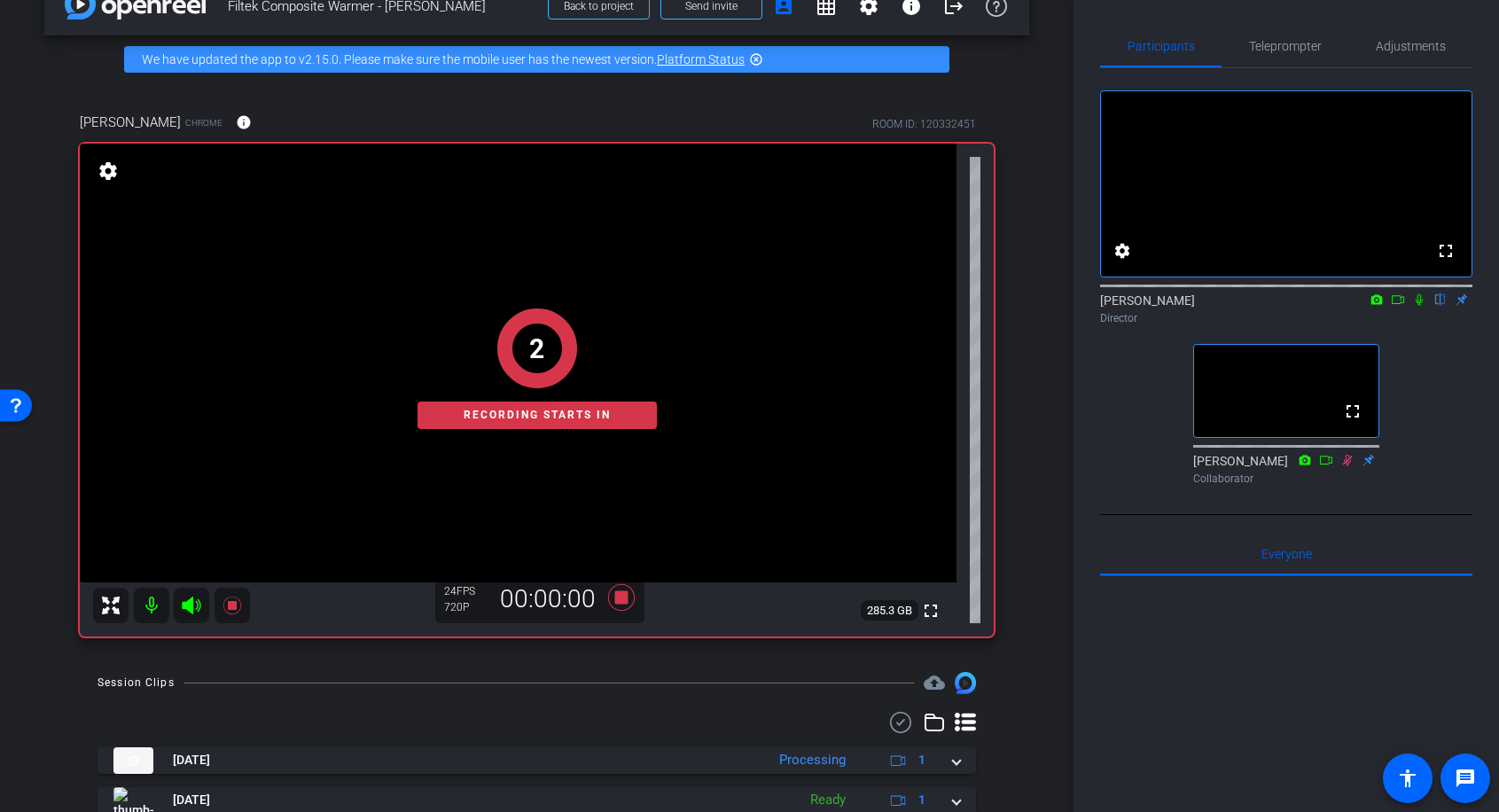
click at [1419, 306] on icon at bounding box center [1420, 300] width 15 height 13
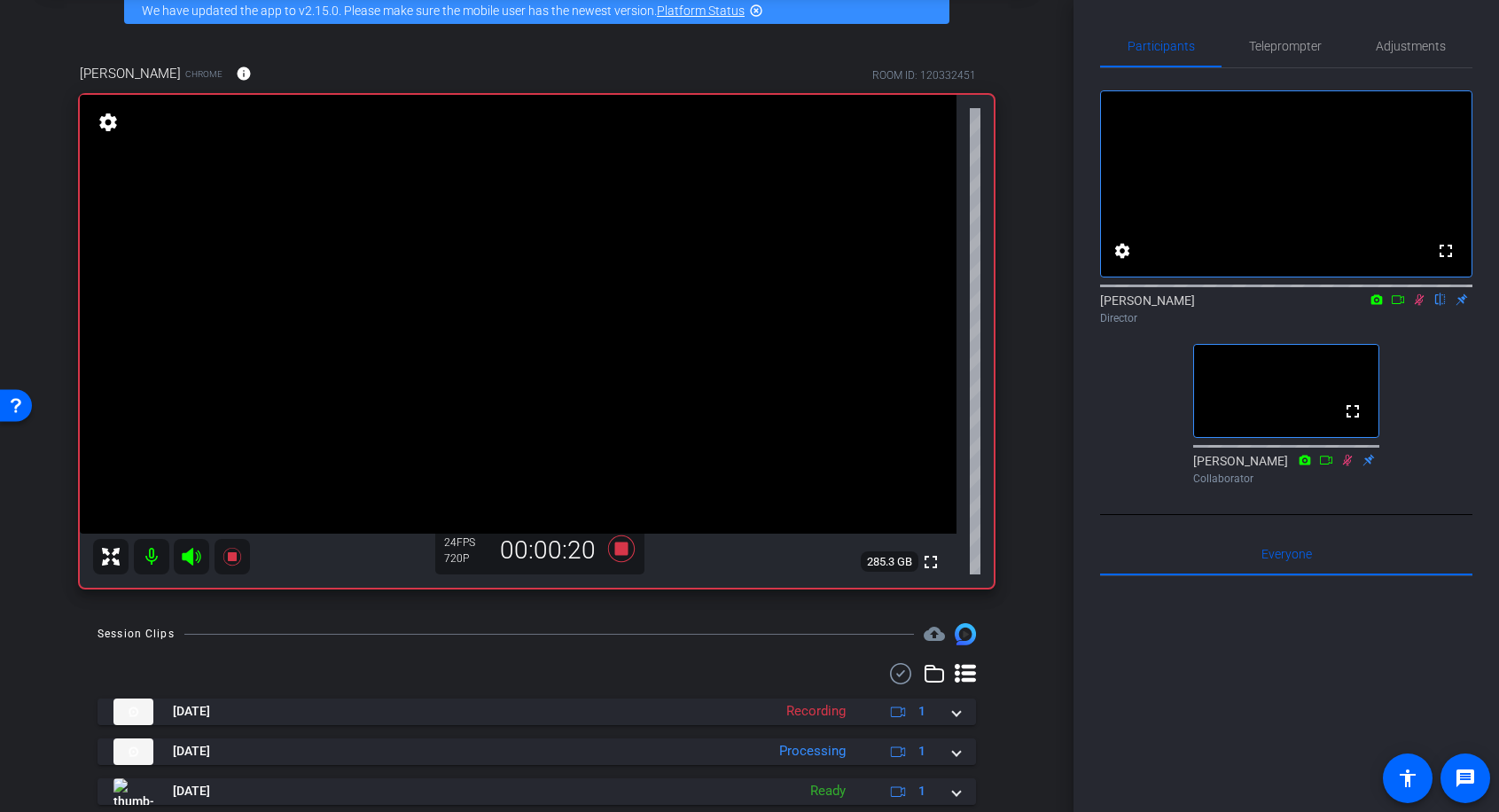
scroll to position [92, 0]
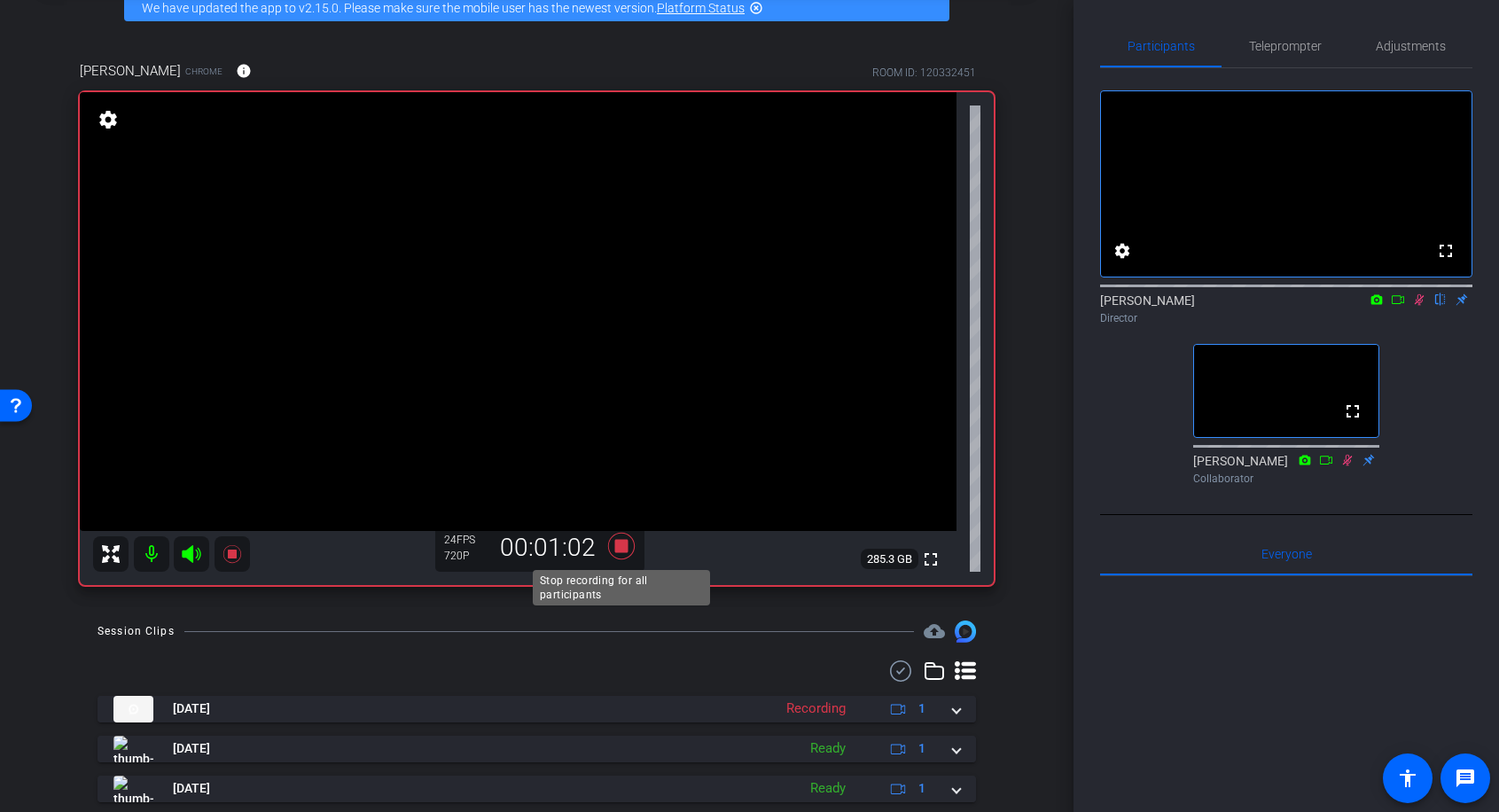
click at [622, 554] on icon at bounding box center [621, 545] width 43 height 32
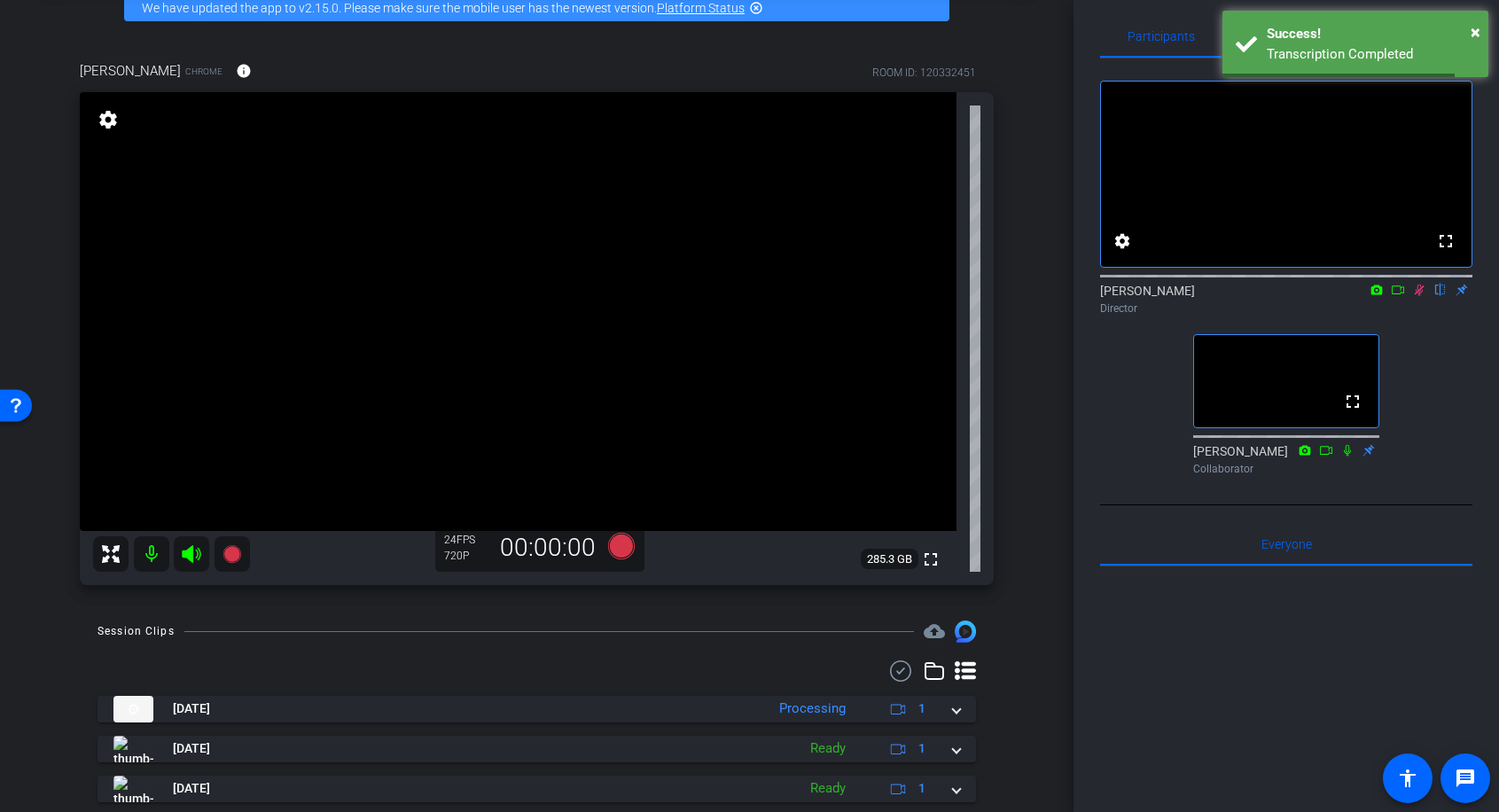
scroll to position [71, 0]
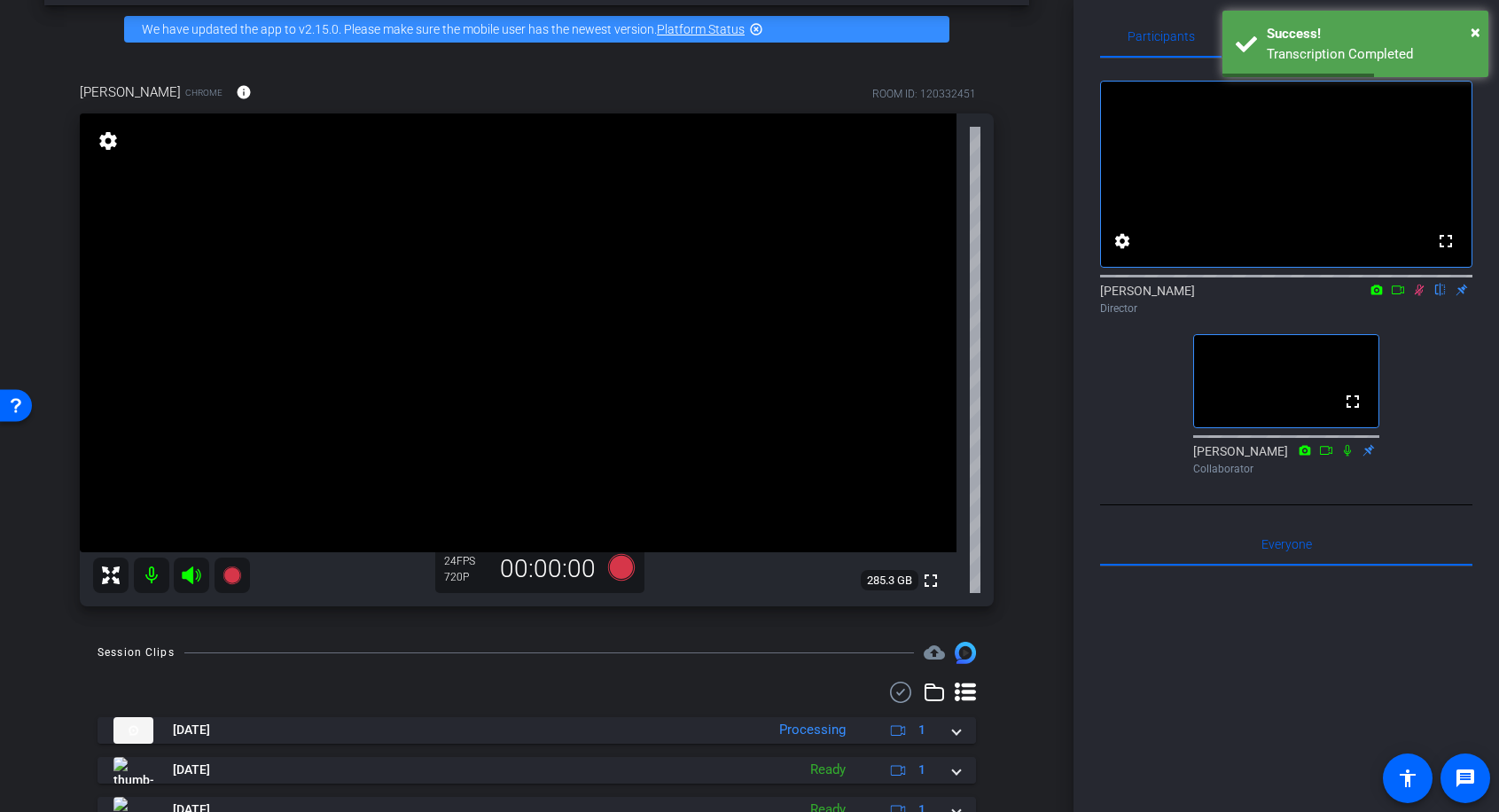
click at [1416, 296] on icon at bounding box center [1420, 290] width 10 height 12
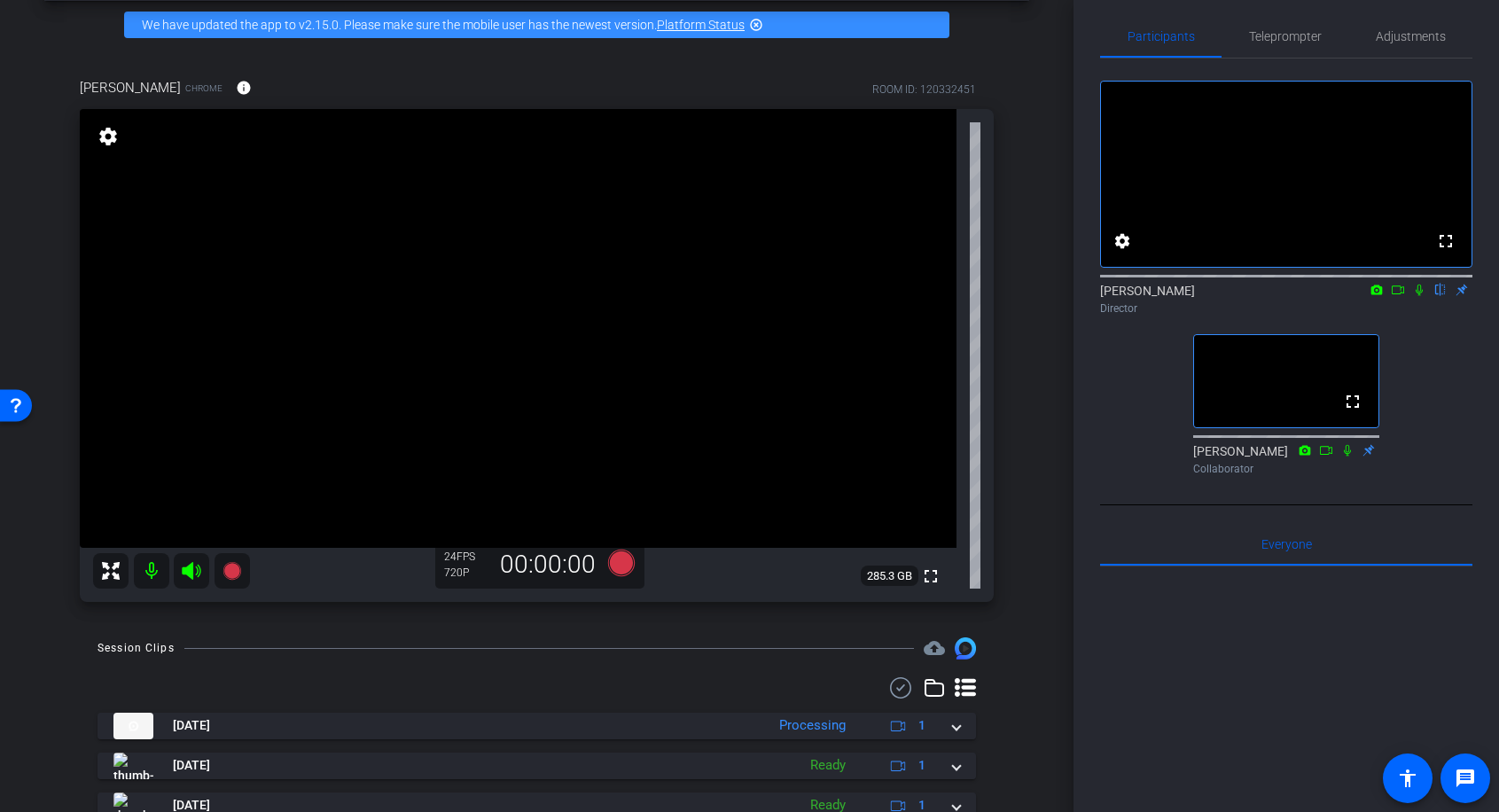
click at [655, 621] on div "arrow_back Filtek Composite Warmer - [PERSON_NAME] Back to project Send invite …" at bounding box center [537, 330] width 1074 height 812
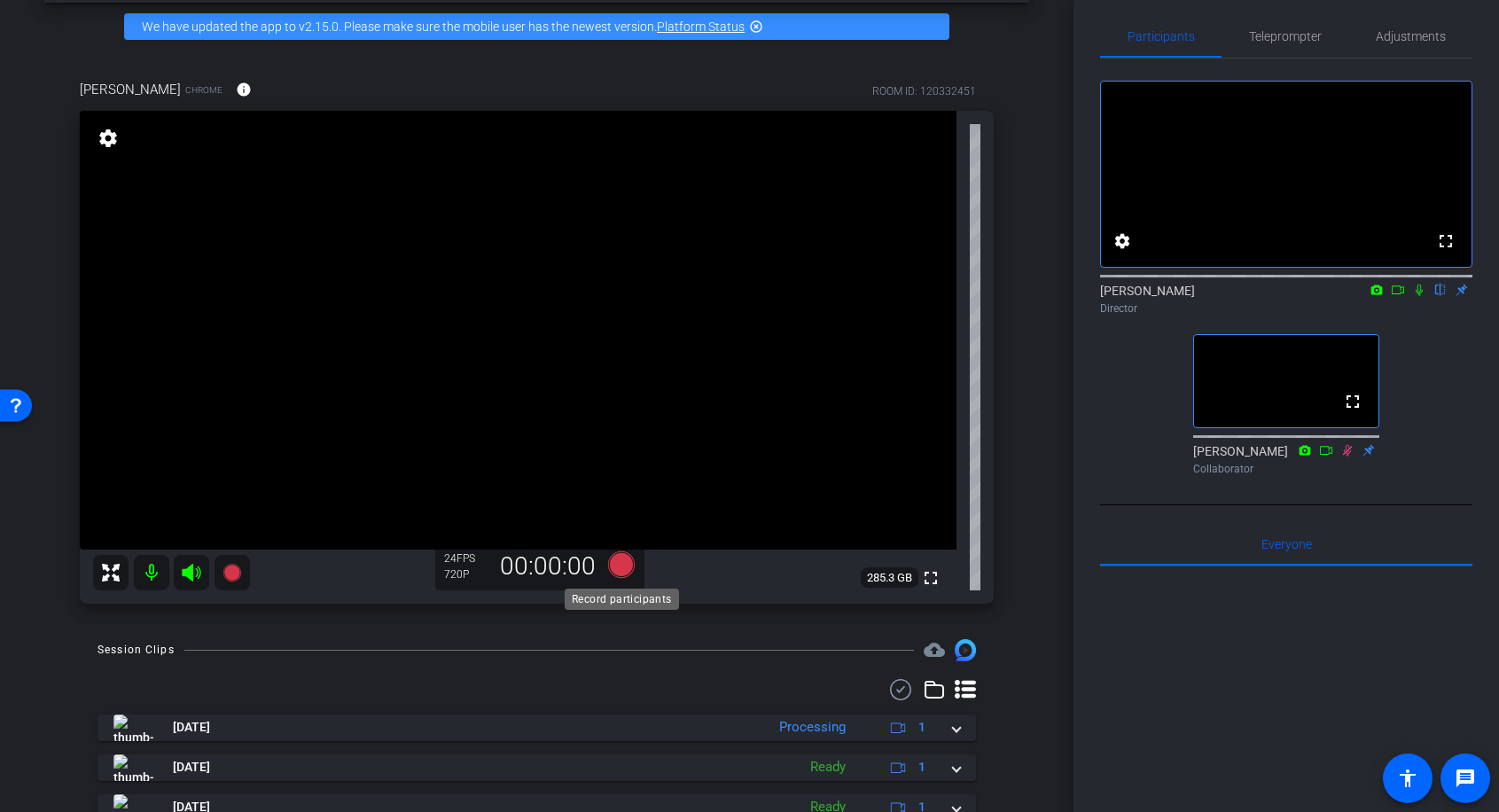
click at [618, 566] on icon at bounding box center [620, 564] width 26 height 26
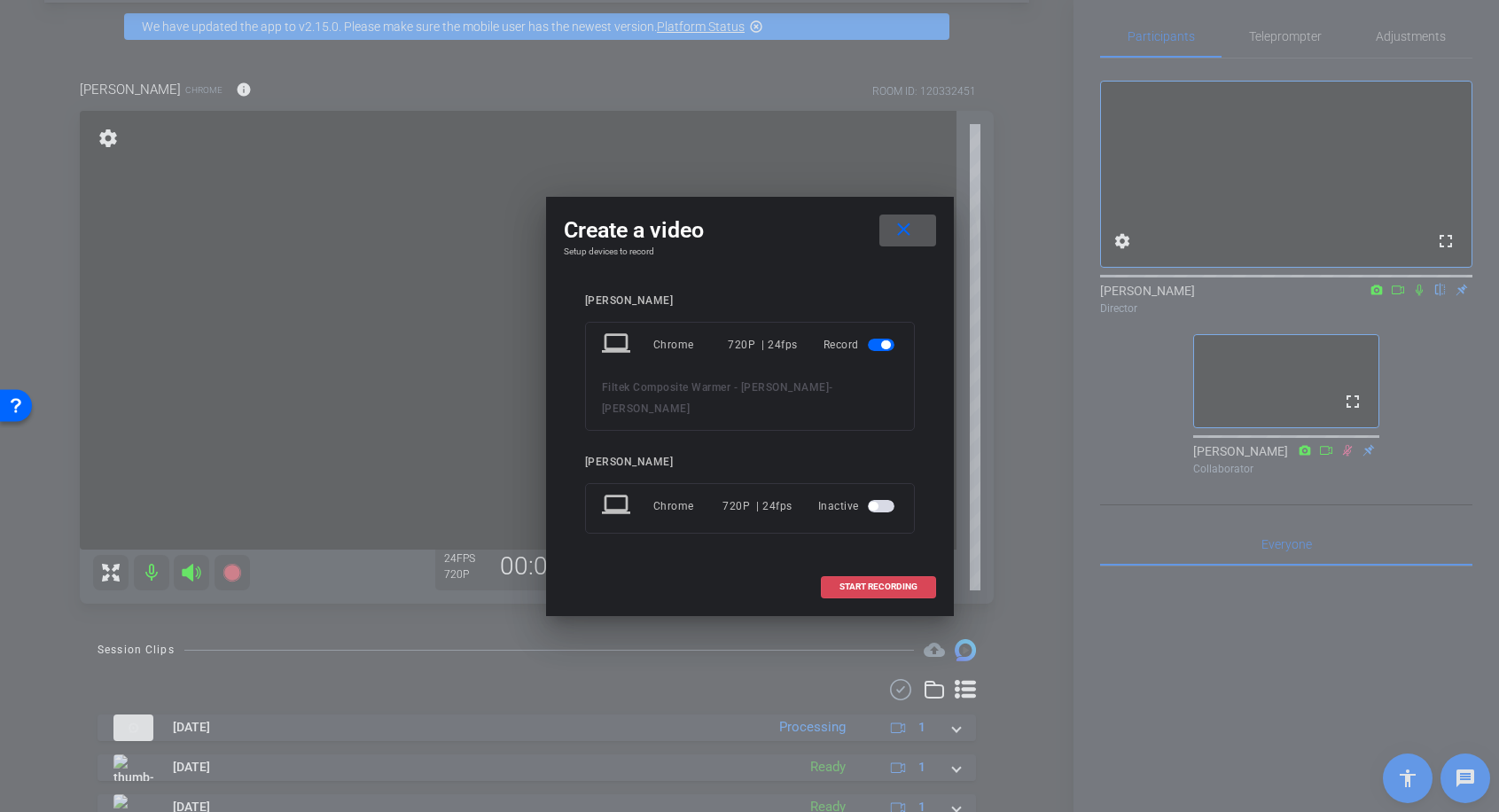
click at [889, 583] on span "START RECORDING" at bounding box center [878, 587] width 78 height 9
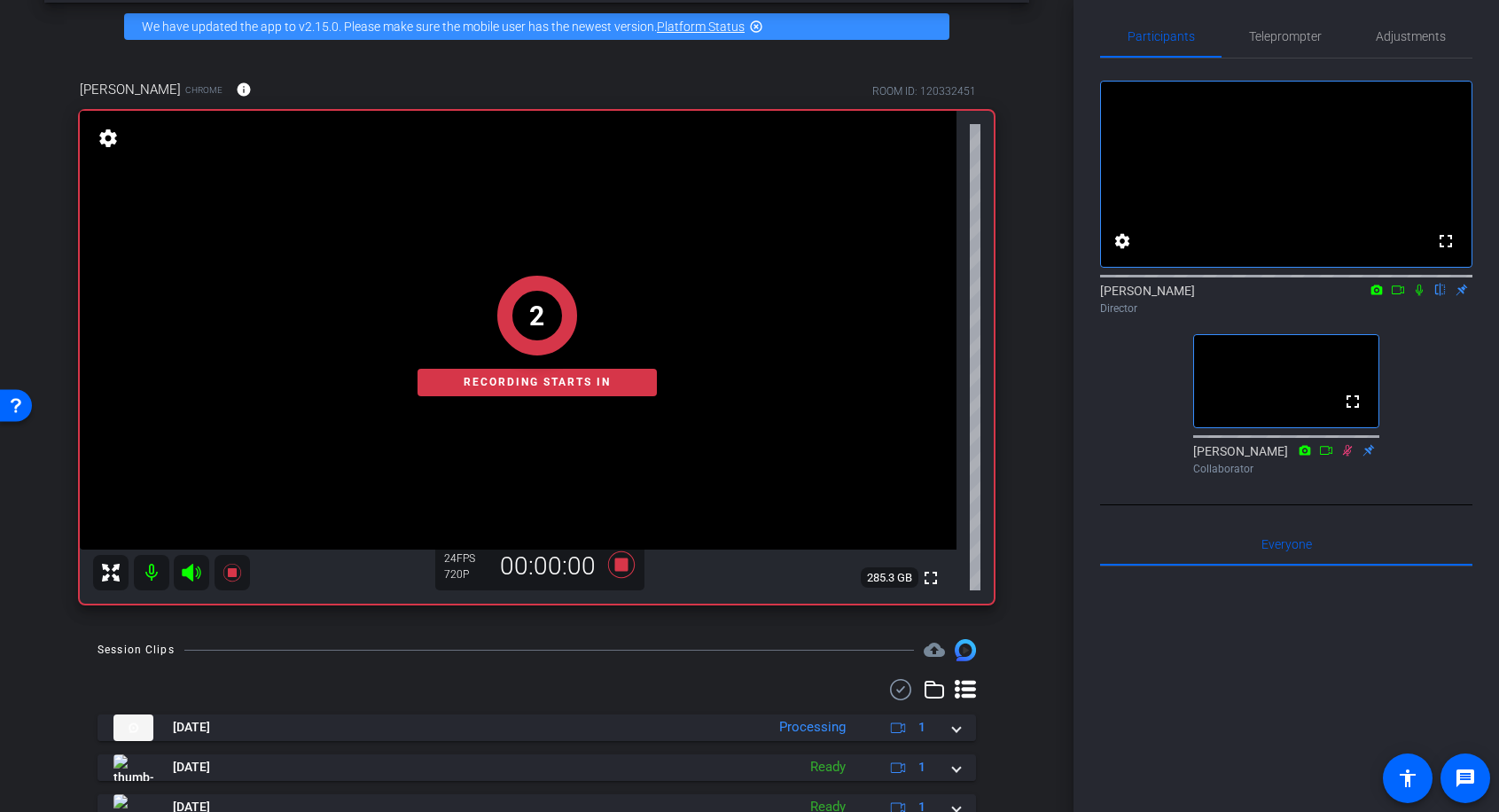
click at [1421, 296] on icon at bounding box center [1420, 290] width 15 height 13
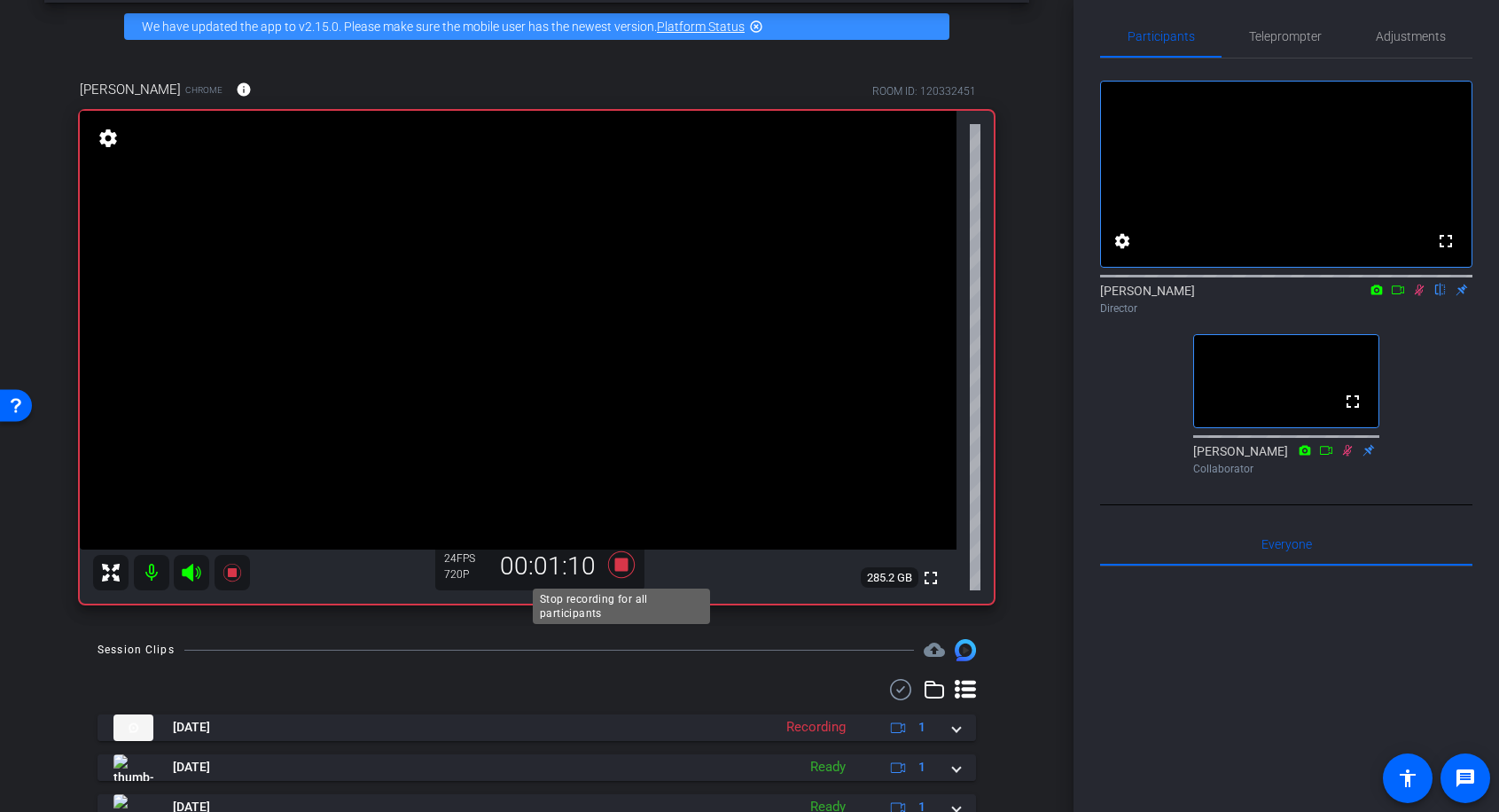
click at [624, 572] on icon at bounding box center [620, 564] width 26 height 26
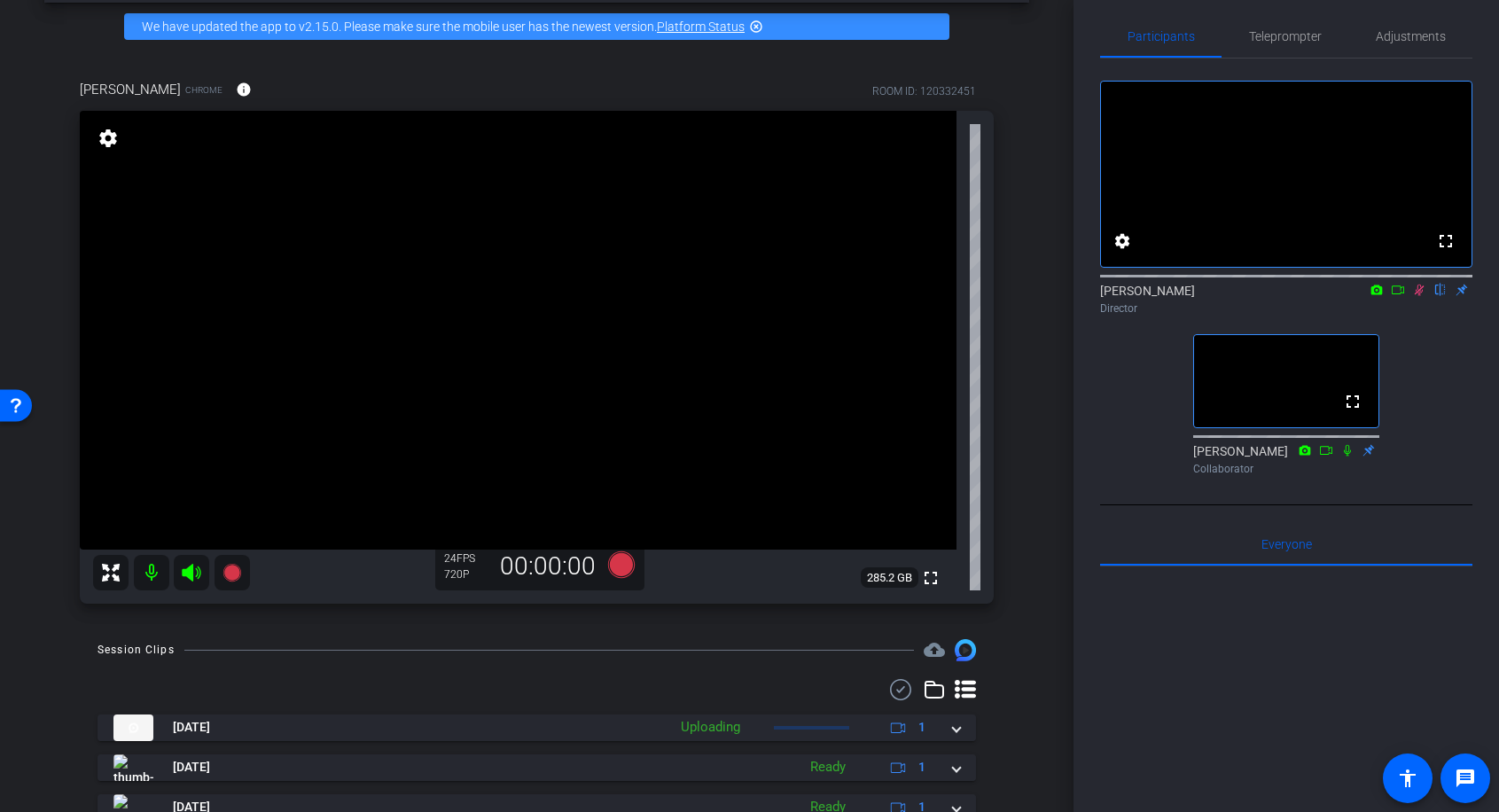
click at [1425, 296] on icon at bounding box center [1420, 290] width 15 height 13
drag, startPoint x: 684, startPoint y: 625, endPoint x: 667, endPoint y: 614, distance: 20.2
click at [683, 624] on div "arrow_back Filtek Composite Warmer - [PERSON_NAME] Back to project Send invite …" at bounding box center [537, 332] width 1074 height 812
click at [622, 565] on icon at bounding box center [620, 564] width 26 height 26
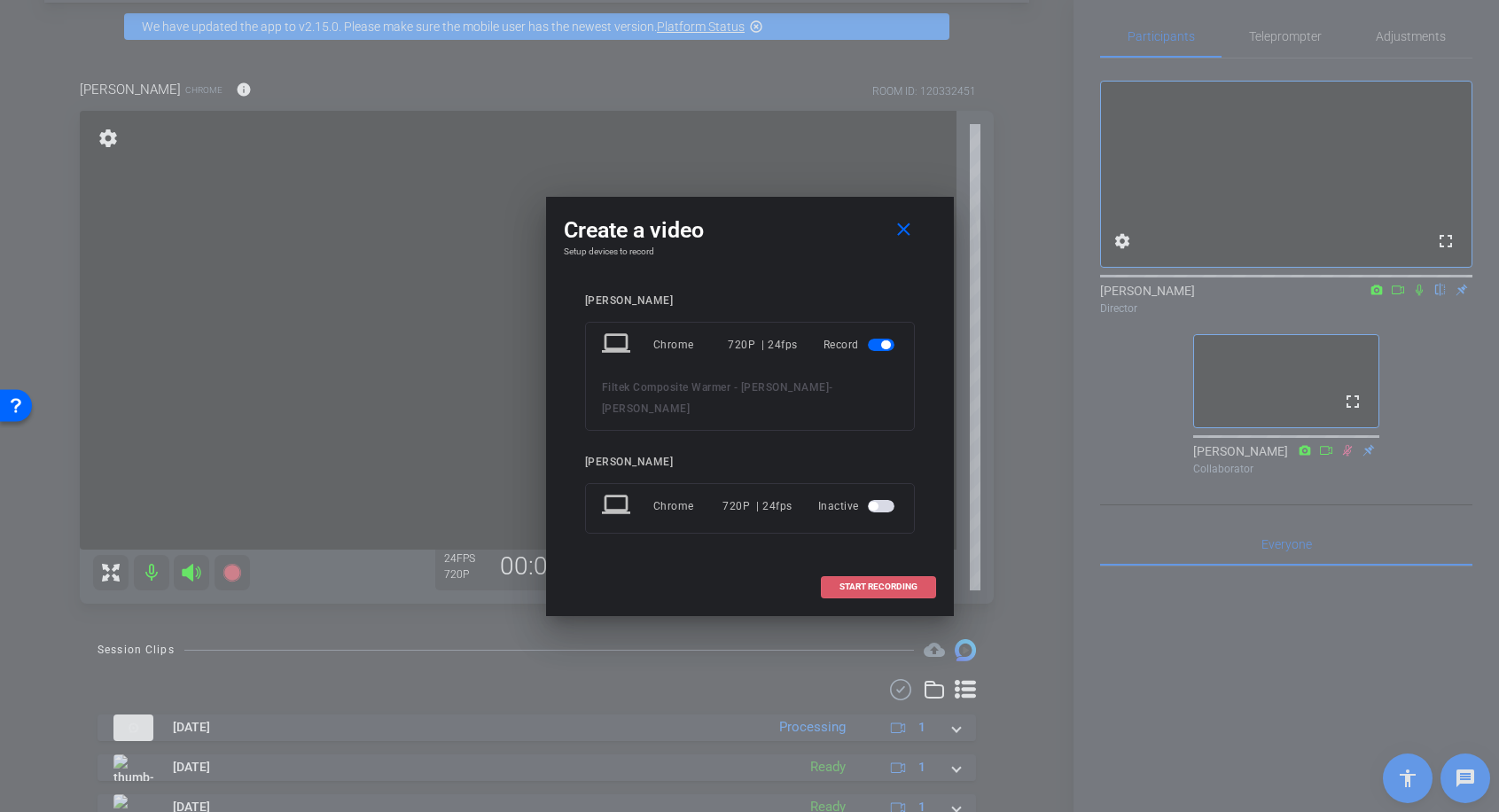
click at [875, 583] on span "START RECORDING" at bounding box center [878, 587] width 78 height 9
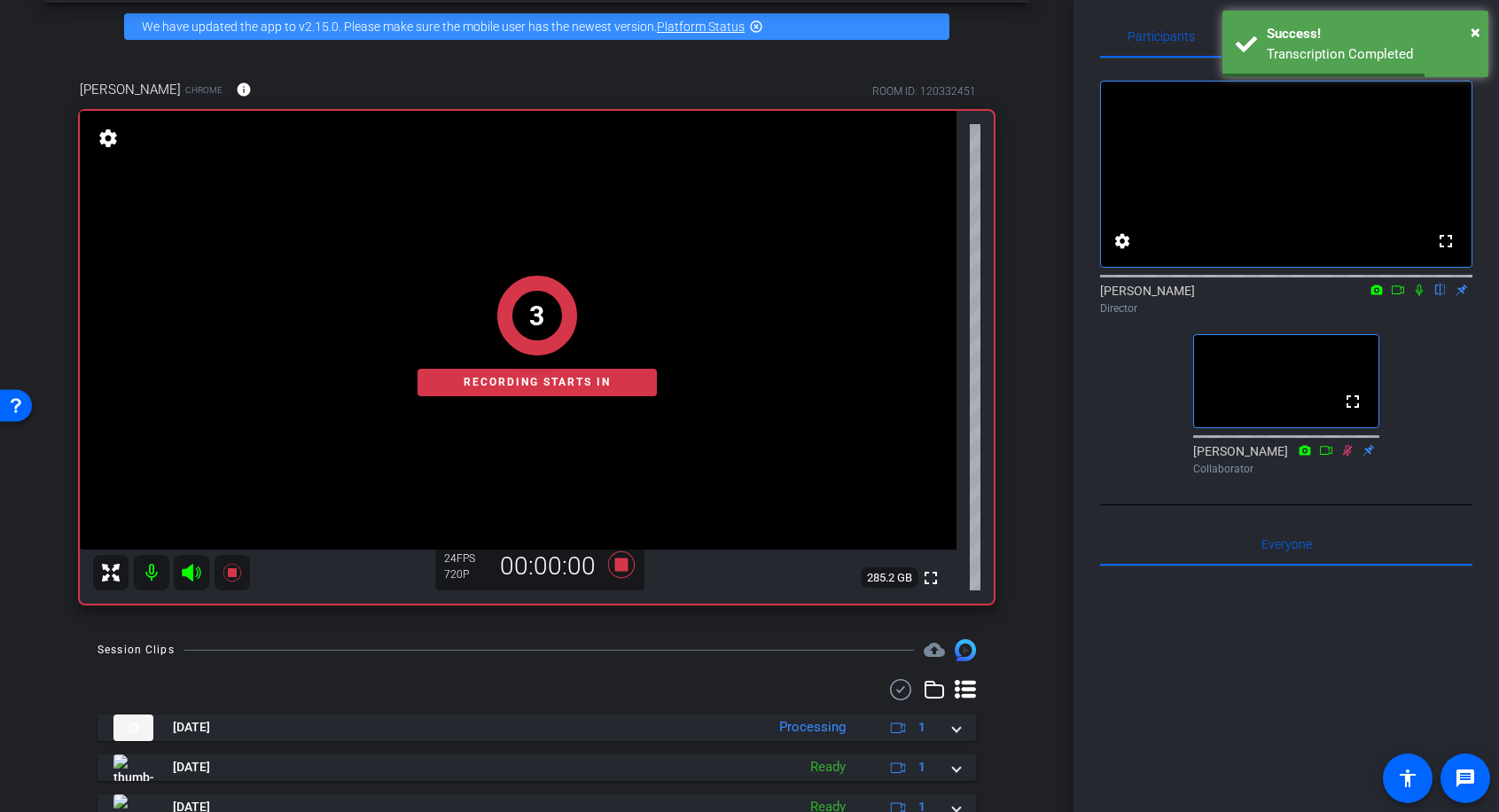
click at [1419, 296] on icon at bounding box center [1420, 290] width 15 height 13
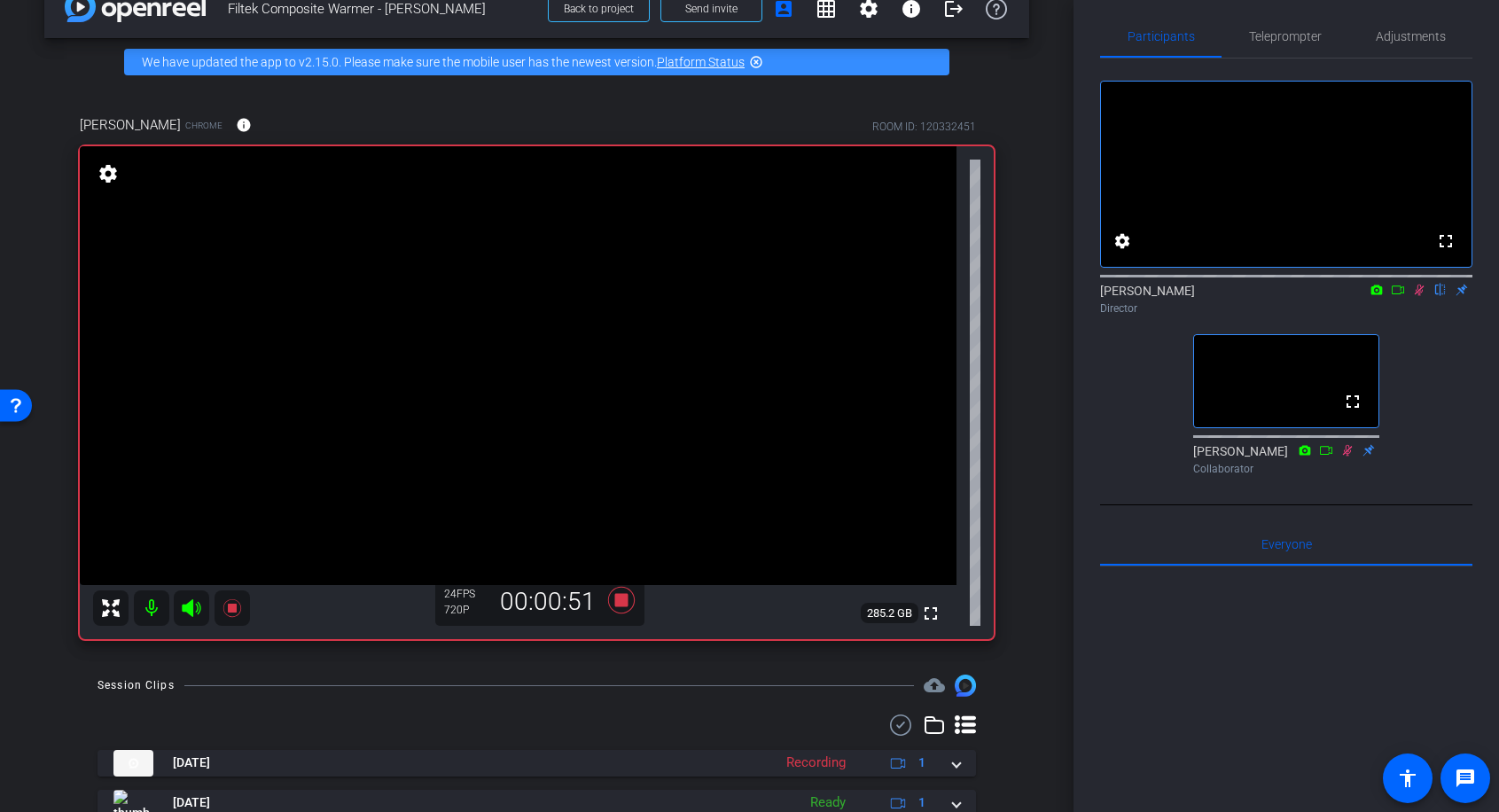
scroll to position [41, 0]
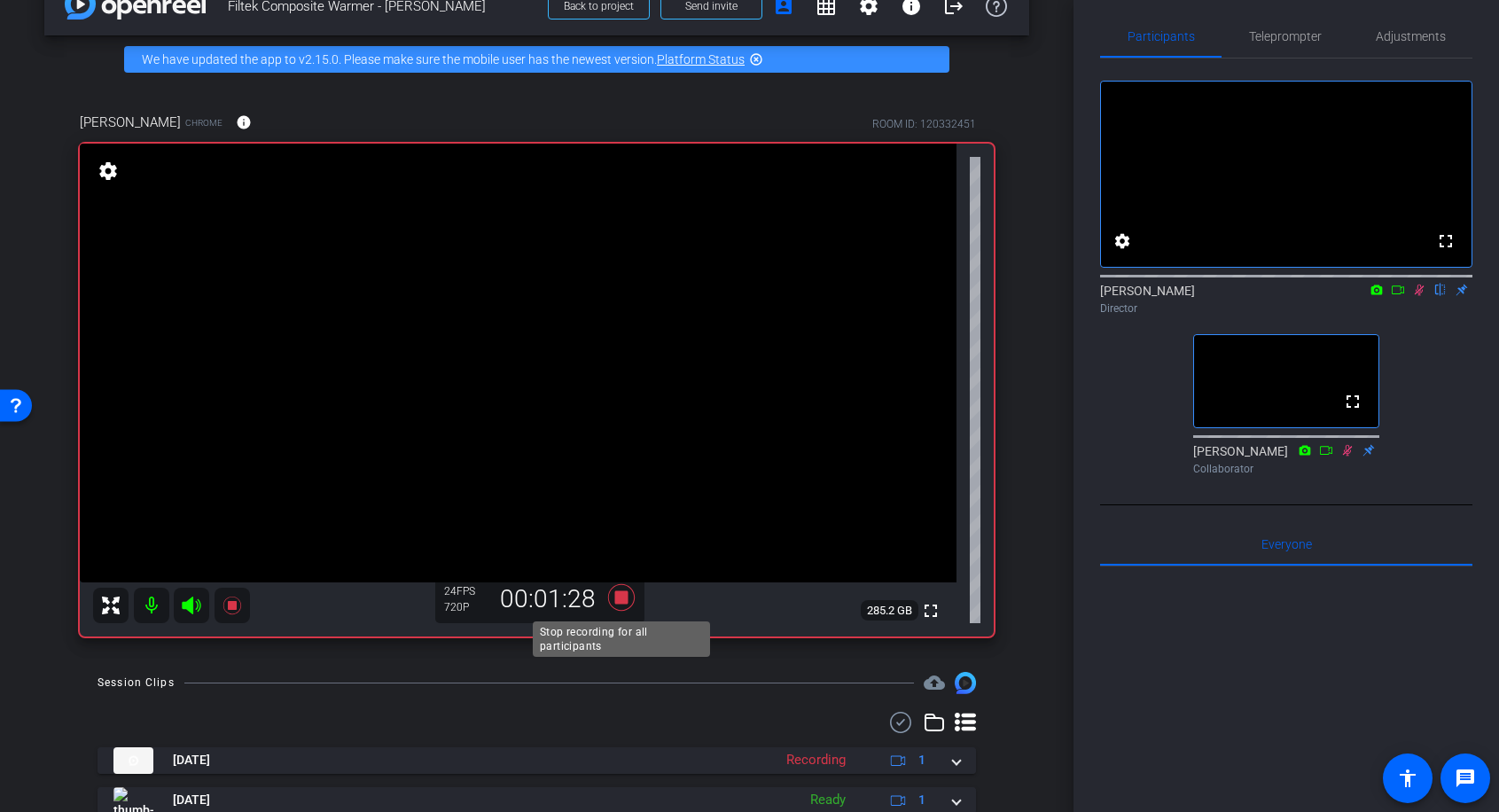
click at [621, 606] on icon at bounding box center [621, 597] width 43 height 32
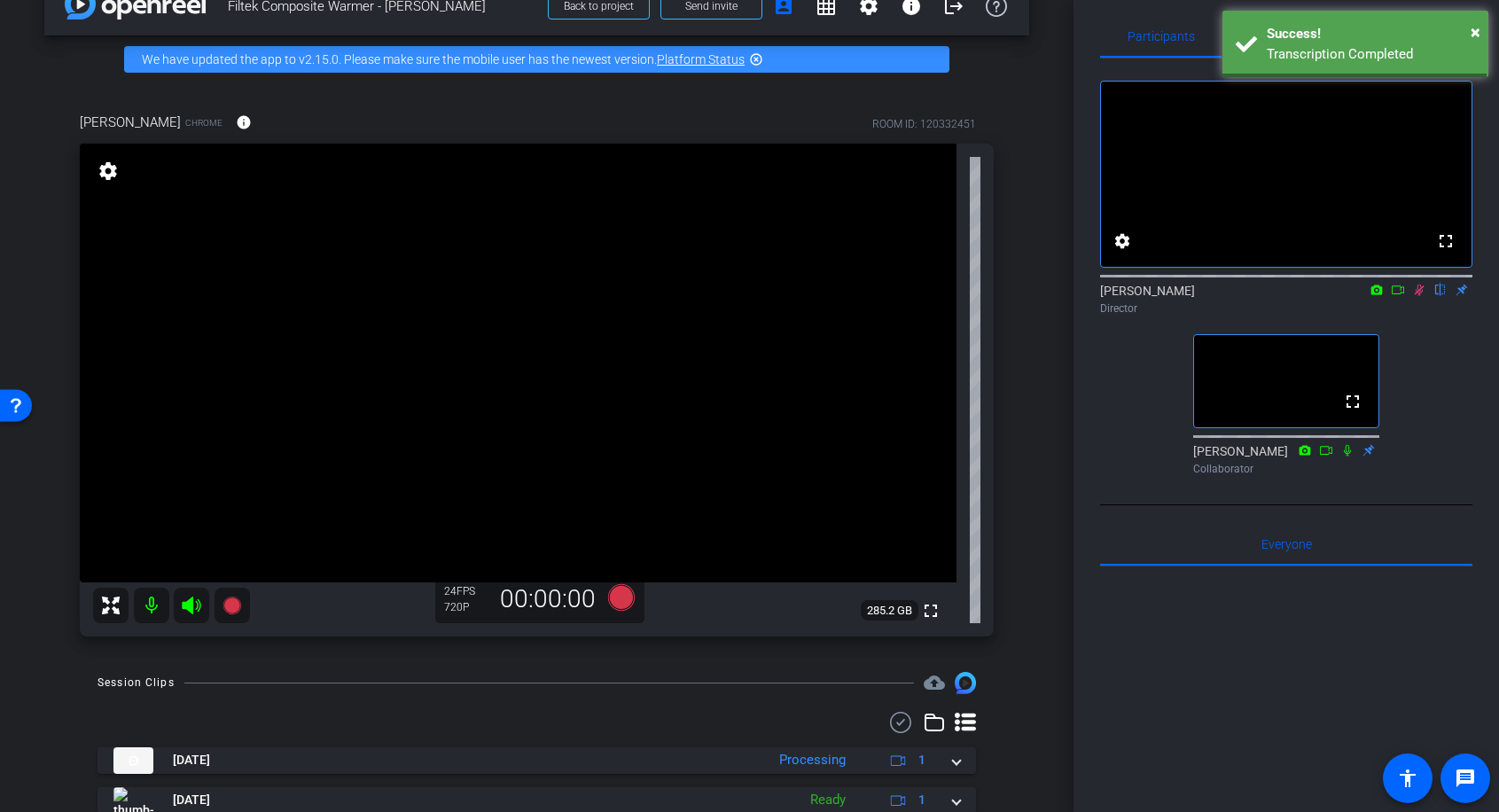
click at [1424, 366] on div "fullscreen settings [PERSON_NAME] flip Director fullscreen [PERSON_NAME] Collab…" at bounding box center [1287, 270] width 373 height 424
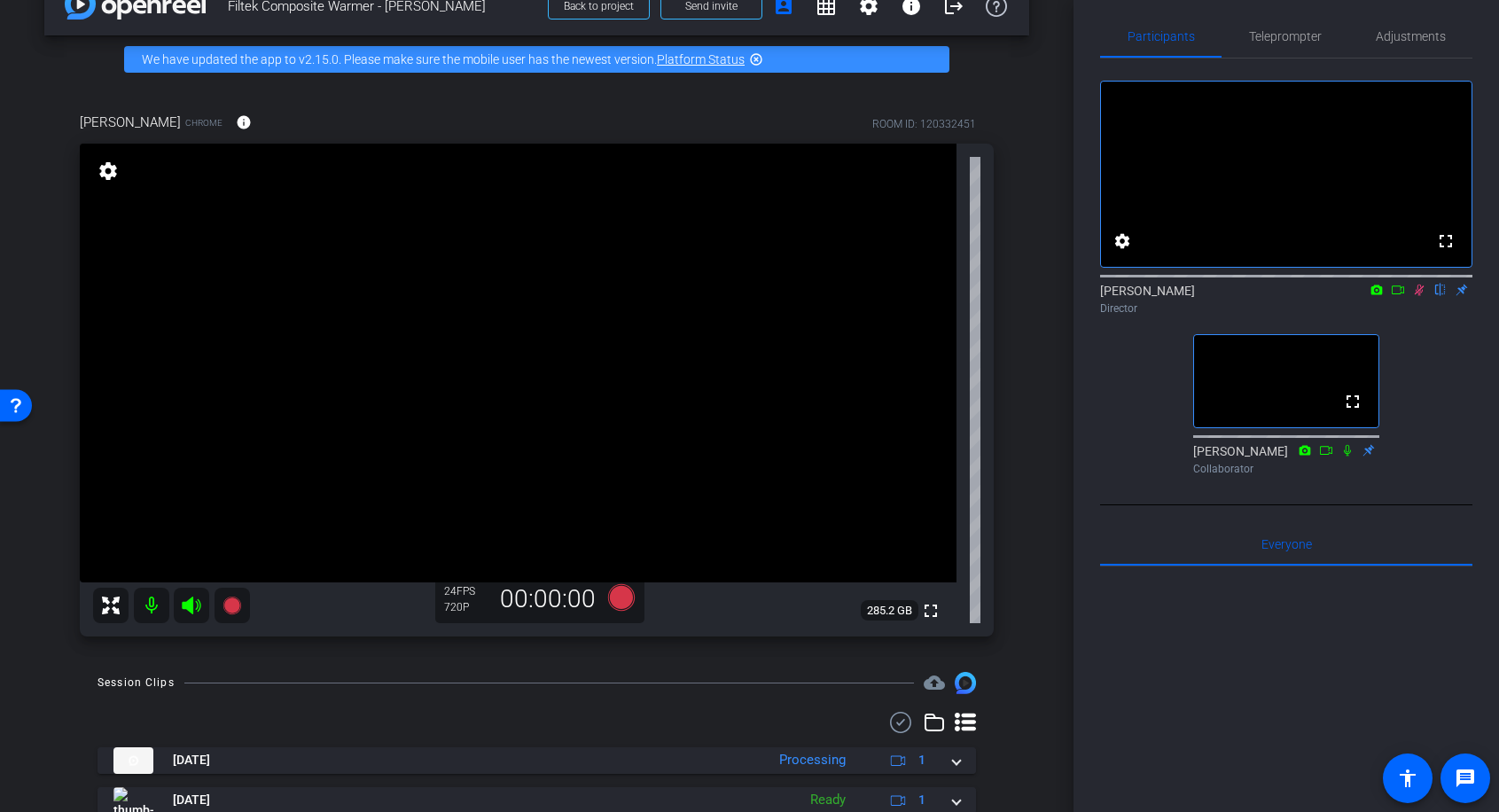
click at [1422, 296] on icon at bounding box center [1420, 290] width 15 height 13
click at [614, 601] on icon at bounding box center [620, 597] width 26 height 26
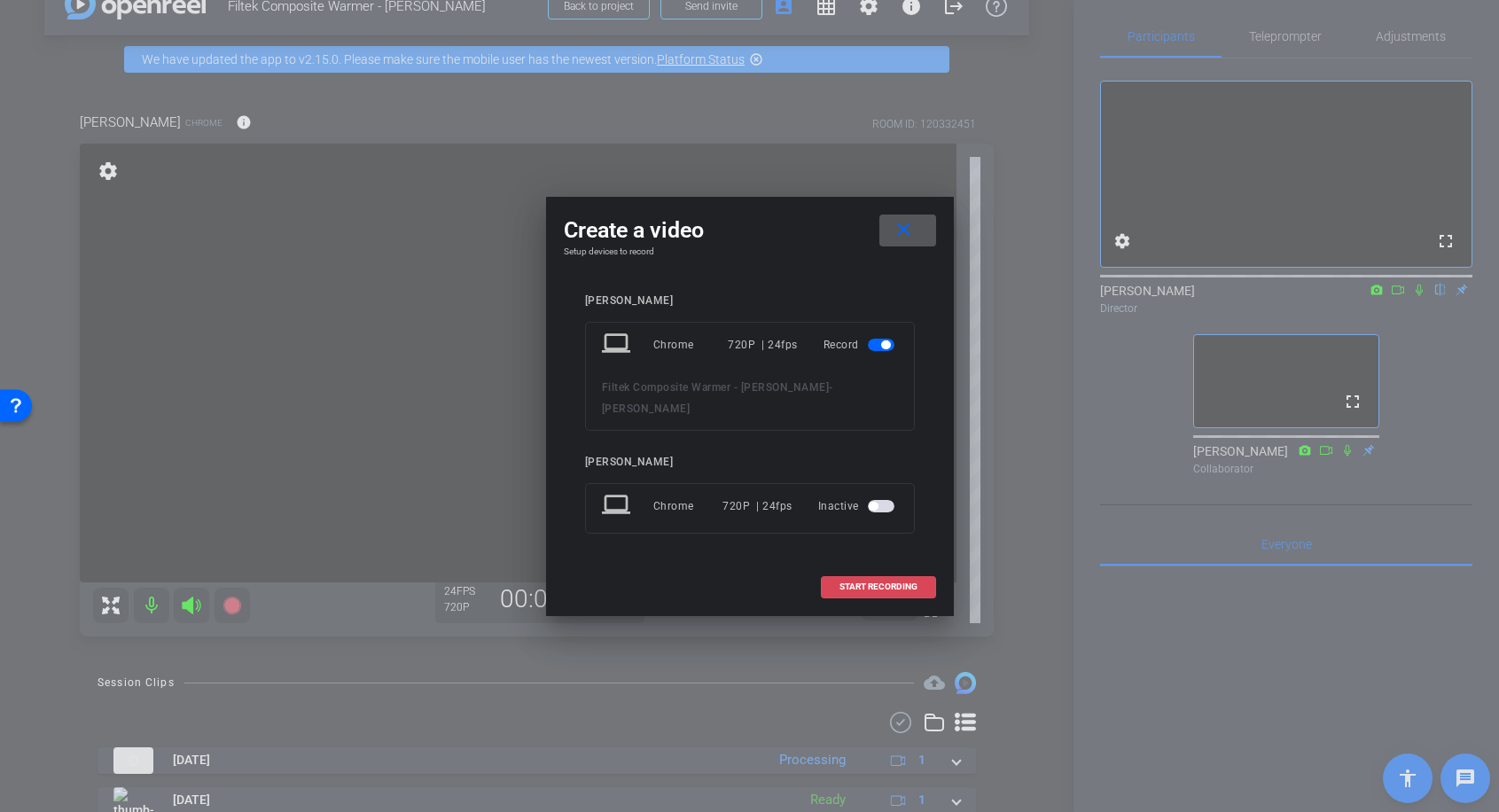
click at [848, 583] on span "START RECORDING" at bounding box center [878, 587] width 78 height 9
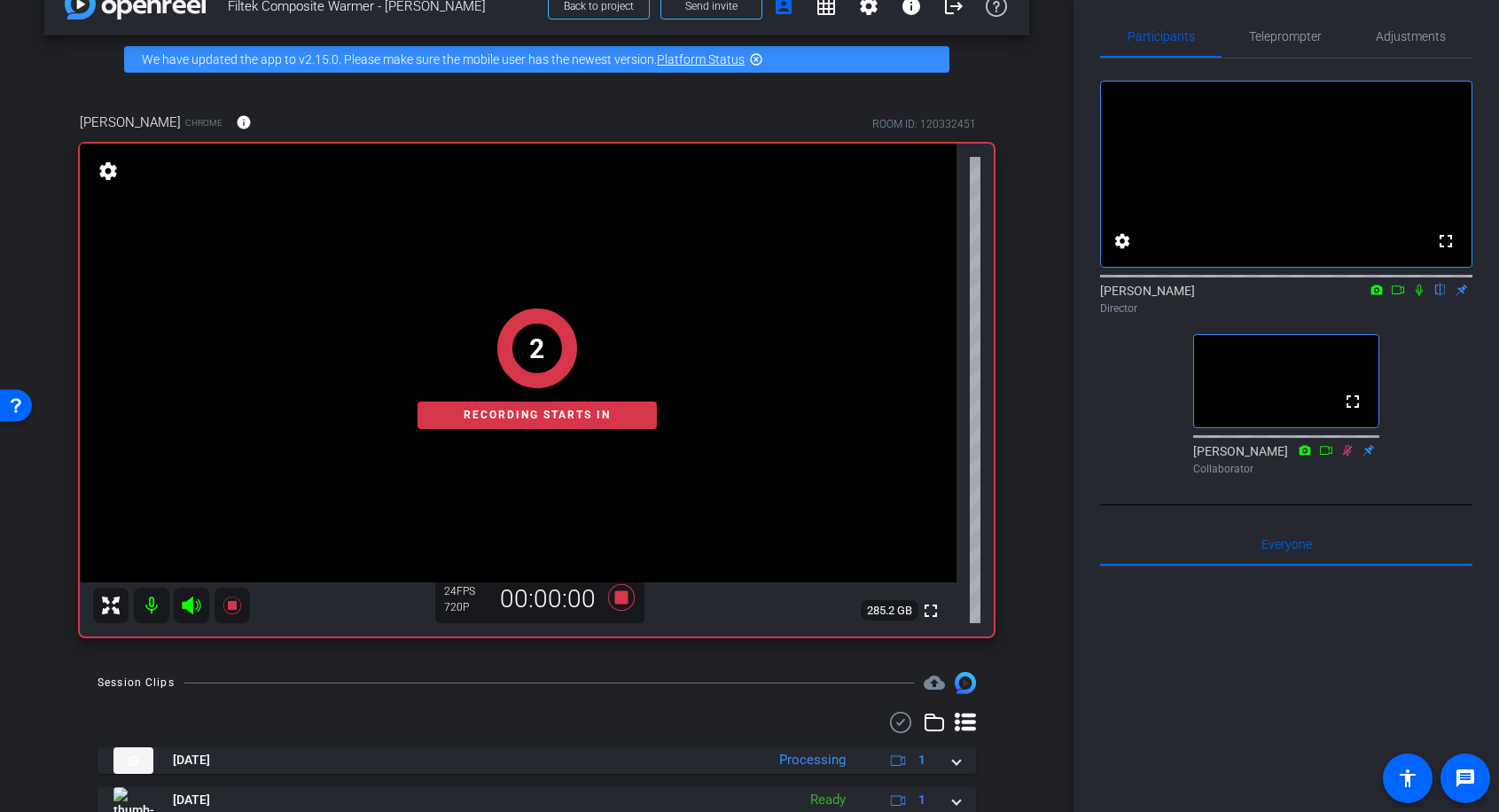
click at [1420, 296] on icon at bounding box center [1420, 290] width 7 height 12
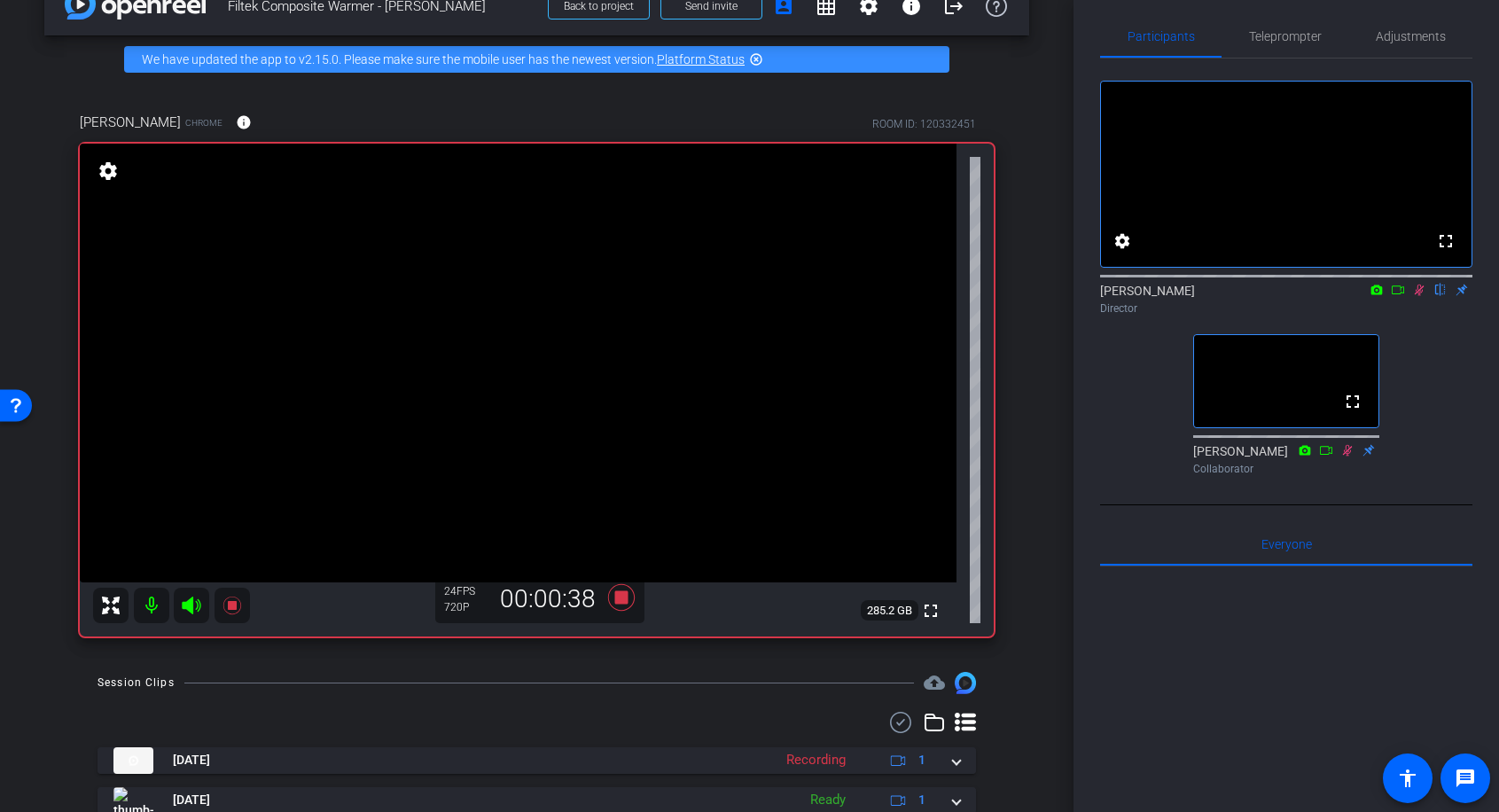
scroll to position [11, 0]
click at [612, 593] on icon at bounding box center [621, 597] width 43 height 32
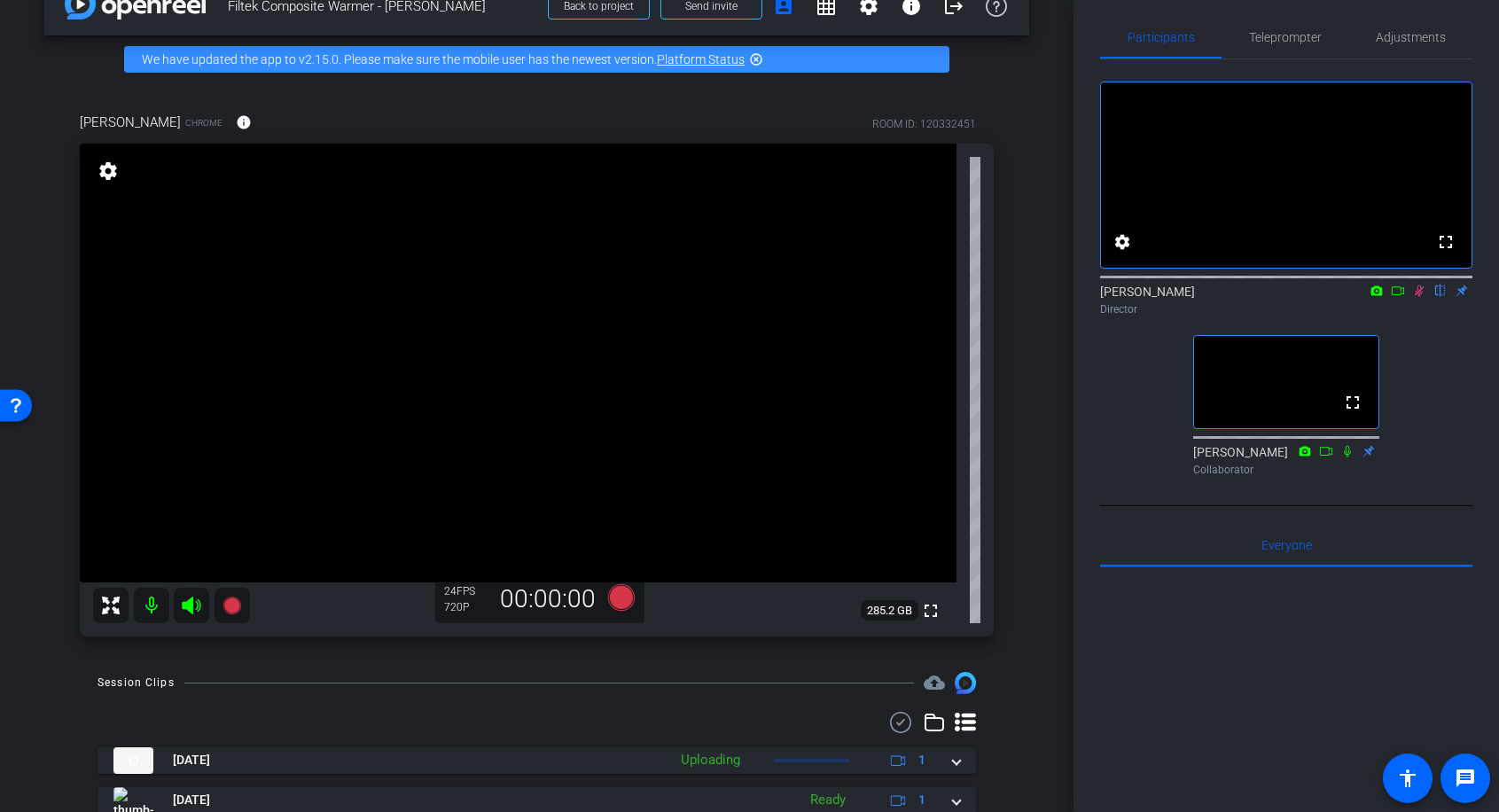
click at [1425, 297] on icon at bounding box center [1420, 291] width 15 height 13
